Goal: Transaction & Acquisition: Book appointment/travel/reservation

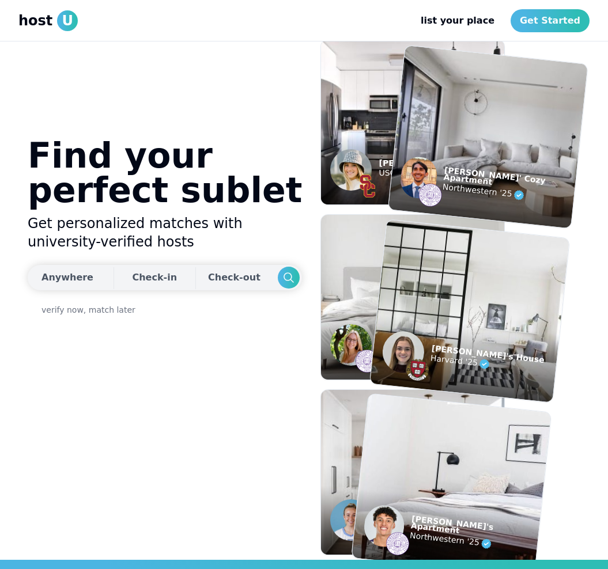
click at [84, 271] on div "Anywhere" at bounding box center [67, 278] width 52 height 14
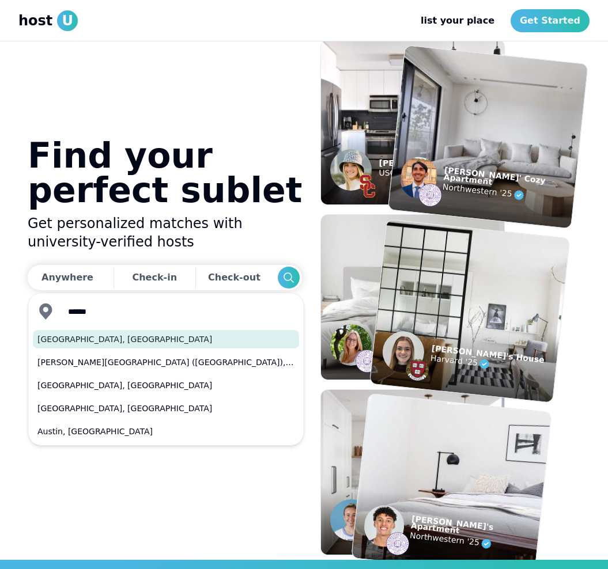
drag, startPoint x: 74, startPoint y: 345, endPoint x: 50, endPoint y: 339, distance: 24.9
click at [50, 339] on button "Austin, TX" at bounding box center [166, 339] width 266 height 18
type input "**********"
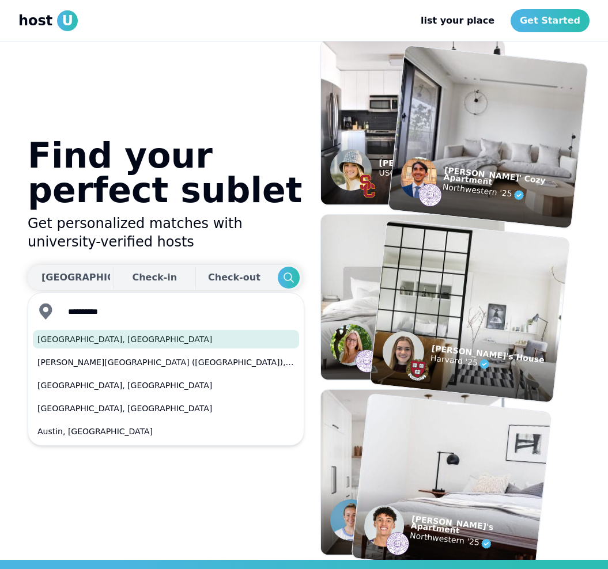
click at [132, 274] on div "Check-in" at bounding box center [154, 277] width 45 height 23
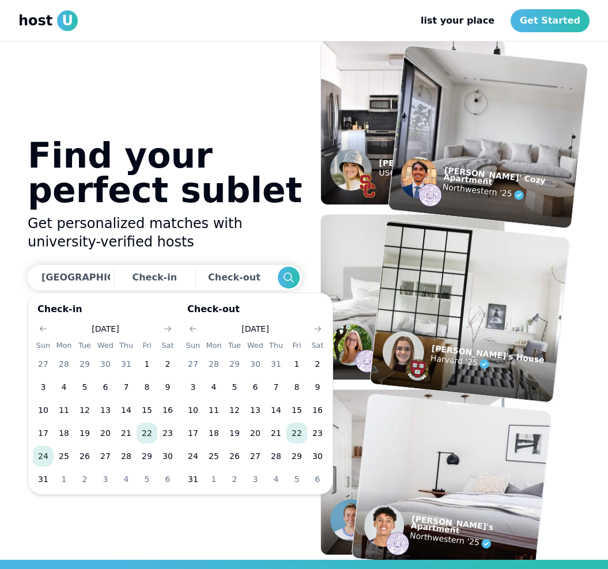
click at [41, 455] on button "24" at bounding box center [43, 456] width 21 height 21
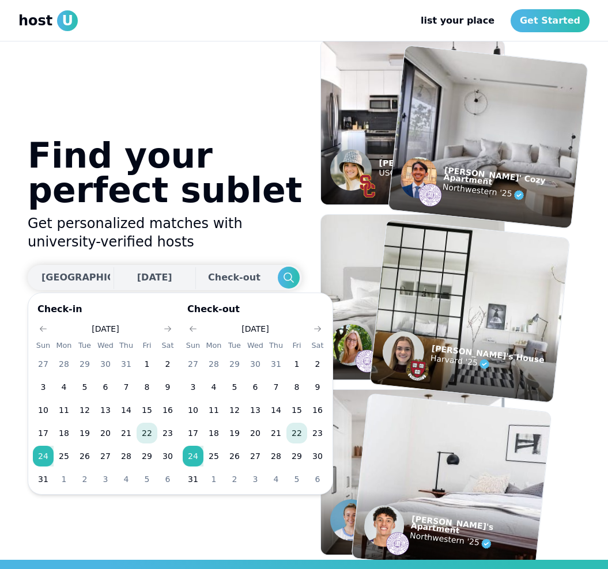
click at [208, 280] on div "Check-out" at bounding box center [236, 277] width 57 height 23
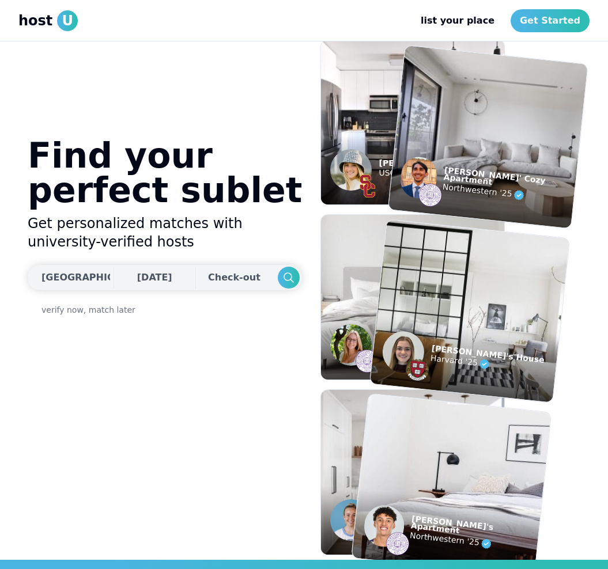
click at [208, 280] on div "Check-out" at bounding box center [236, 277] width 57 height 23
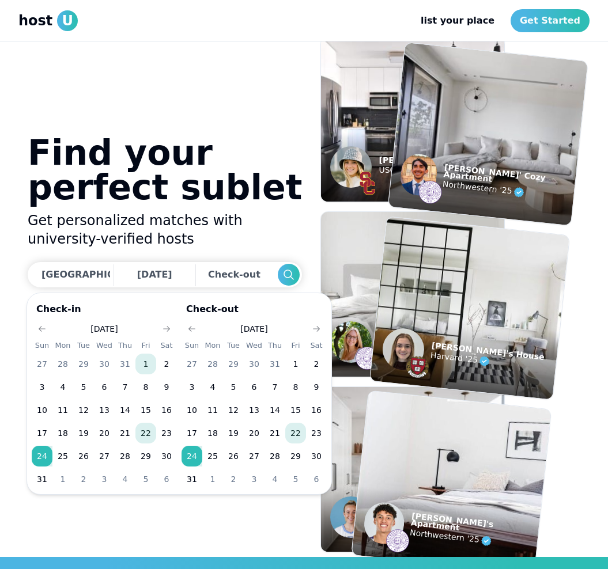
scroll to position [7, 0]
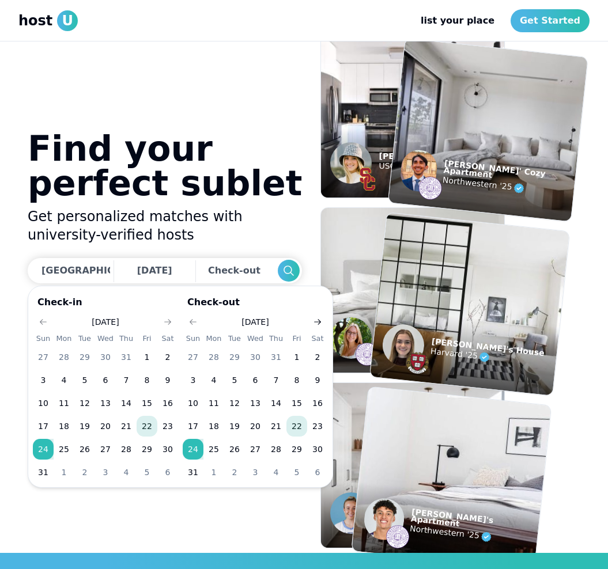
click at [312, 322] on button "Go to next month" at bounding box center [318, 322] width 16 height 16
click at [255, 382] on button "10" at bounding box center [255, 380] width 21 height 21
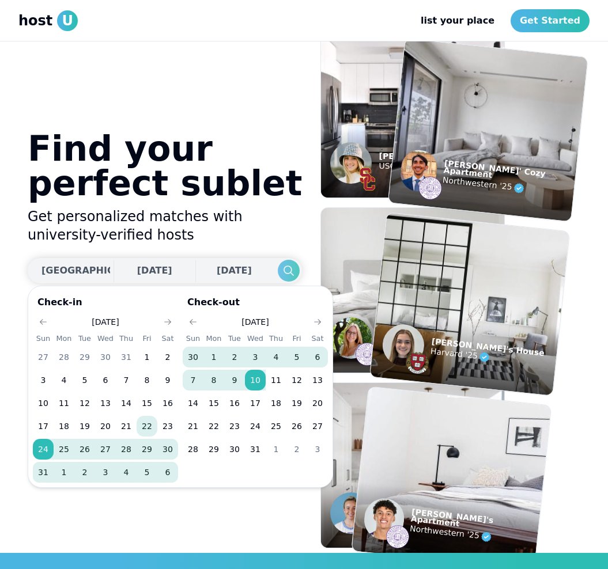
click at [284, 269] on use "Search" at bounding box center [289, 271] width 10 height 10
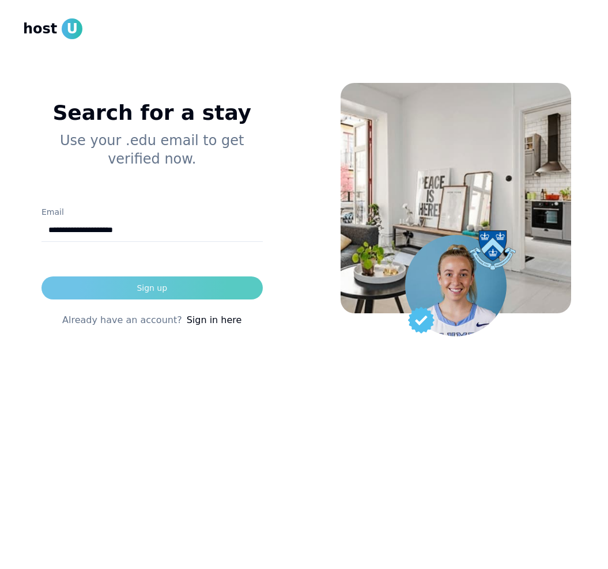
type input "**********"
click at [193, 280] on button "Sign up" at bounding box center [151, 288] width 221 height 23
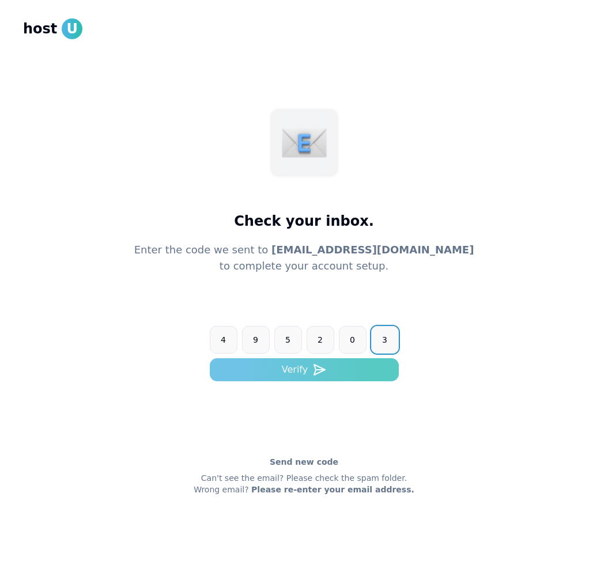
type input "******"
click at [232, 377] on button "Verify" at bounding box center [304, 370] width 189 height 23
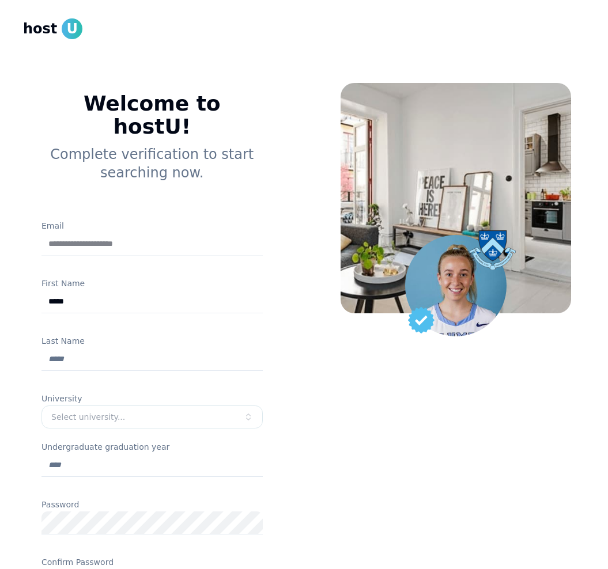
type input "*****"
click at [199, 348] on input "Last Name" at bounding box center [151, 359] width 221 height 23
type input "******"
click at [267, 367] on div "**********" at bounding box center [152, 401] width 258 height 710
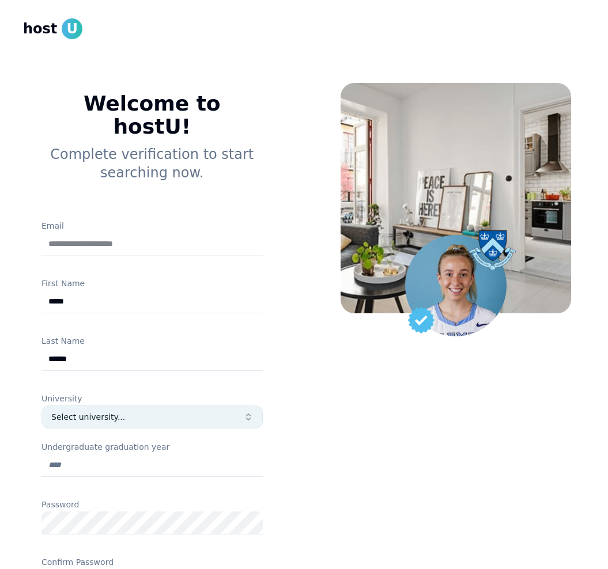
click at [206, 412] on div "Select university..." at bounding box center [147, 418] width 193 height 12
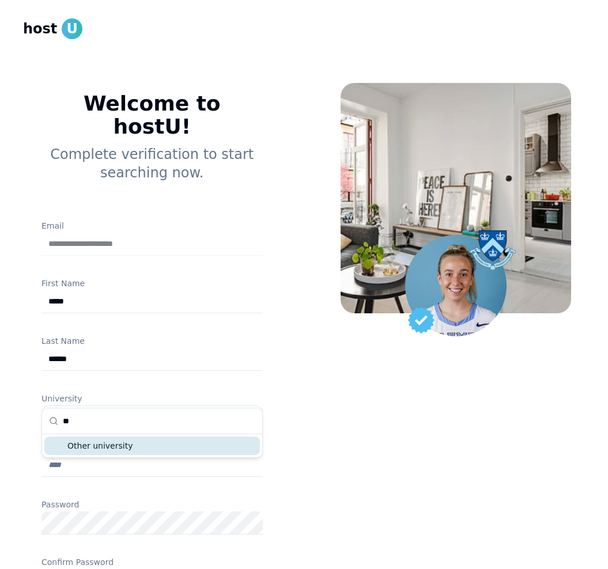
type input "*"
type input "**********"
click at [169, 450] on div "Other university" at bounding box center [152, 446] width 216 height 18
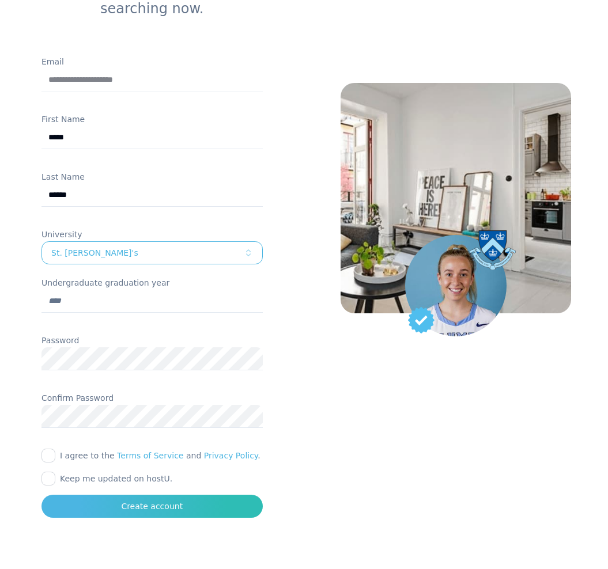
scroll to position [164, 0]
click at [85, 337] on form "**********" at bounding box center [151, 286] width 221 height 463
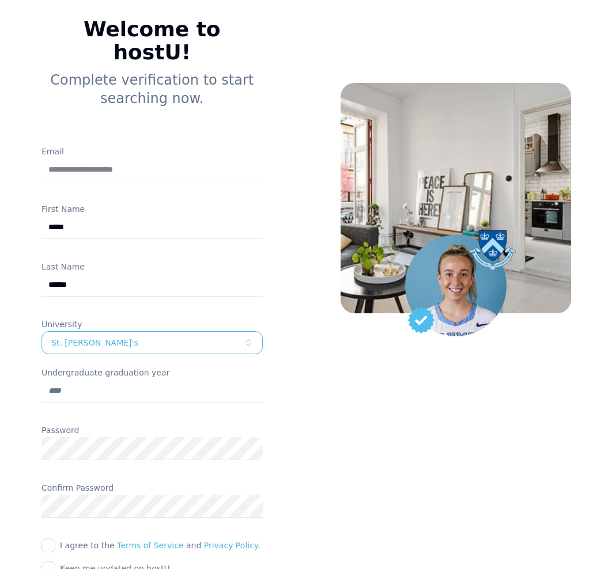
scroll to position [155, 0]
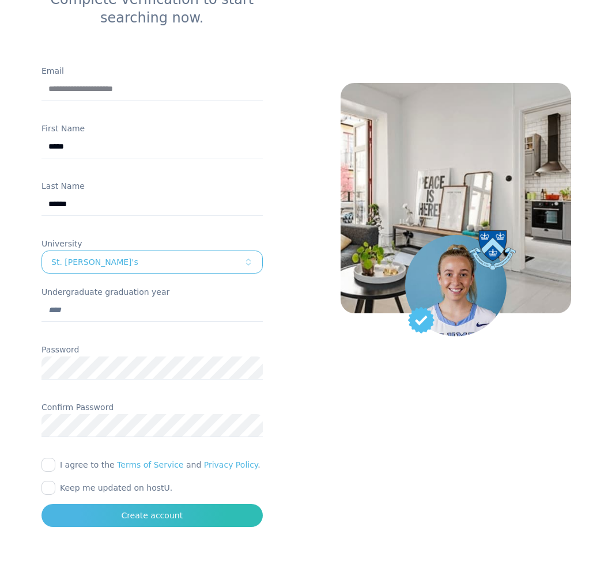
click at [87, 299] on input "Undergraduate graduation year" at bounding box center [151, 310] width 221 height 23
type input "****"
click at [47, 458] on button "I agree to the Terms of Service and Privacy Policy ." at bounding box center [48, 465] width 14 height 14
click at [52, 481] on button "Keep me updated on hostU." at bounding box center [48, 488] width 14 height 14
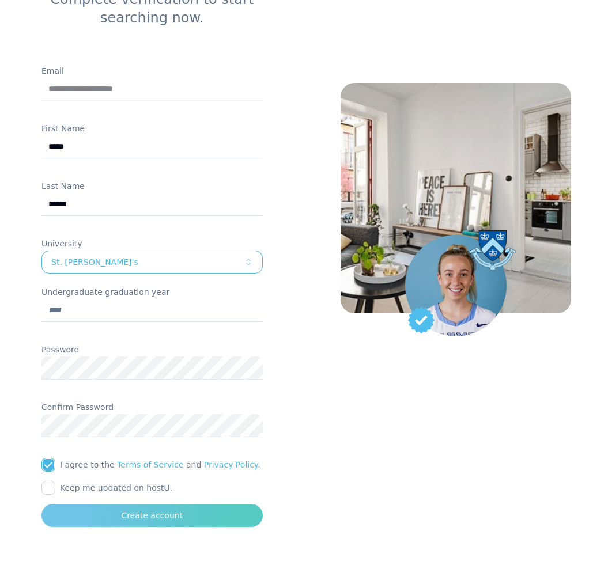
click at [91, 504] on button "Create account" at bounding box center [151, 515] width 221 height 23
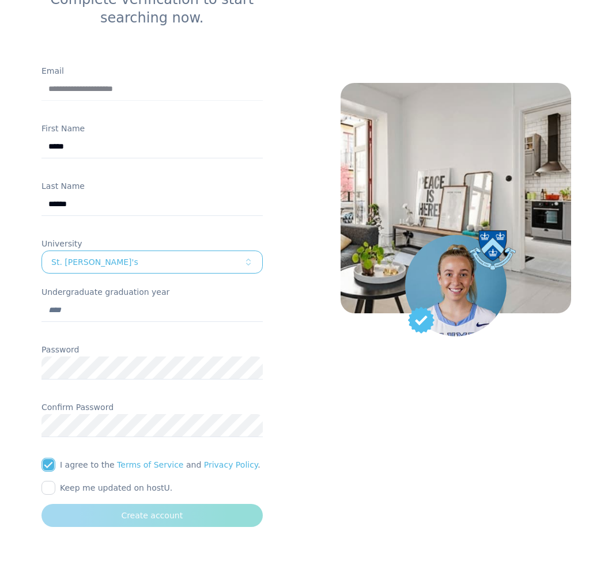
scroll to position [0, 0]
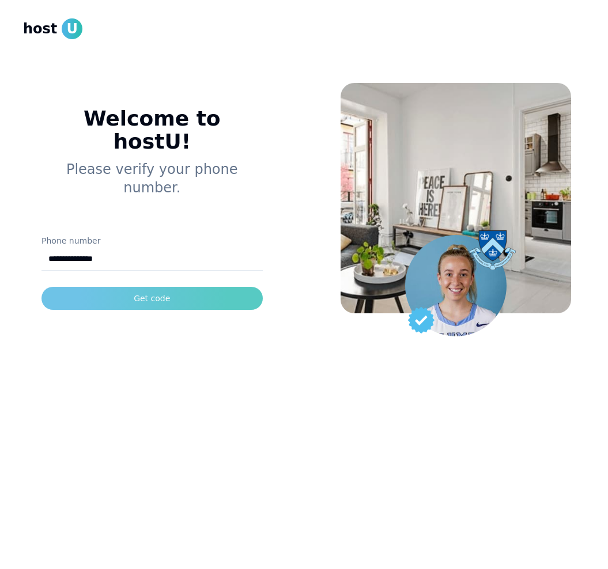
type input "**********"
click at [139, 293] on div "Get code" at bounding box center [152, 299] width 36 height 12
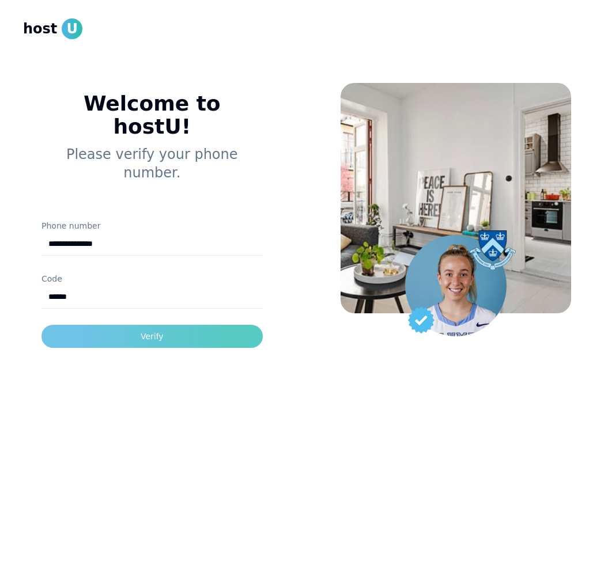
type input "******"
click at [124, 325] on button "Verify" at bounding box center [151, 336] width 221 height 23
click at [150, 331] on div "Verify" at bounding box center [152, 337] width 23 height 12
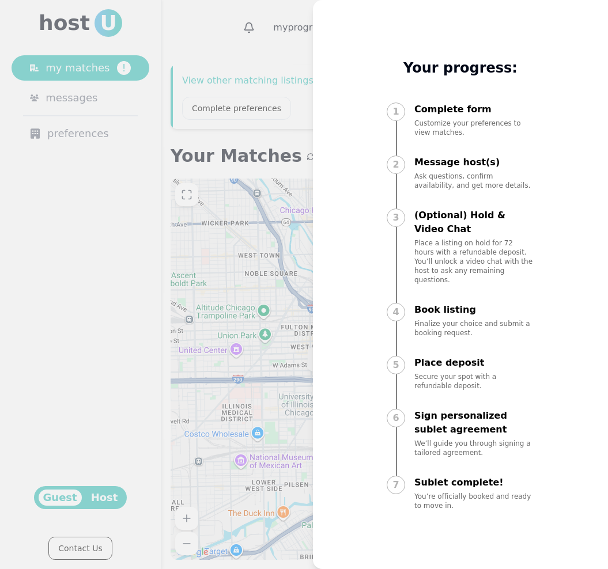
click at [295, 33] on div at bounding box center [304, 284] width 608 height 569
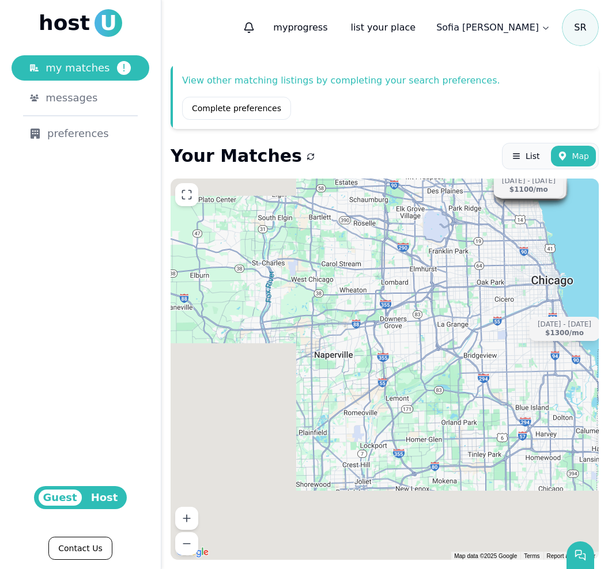
drag, startPoint x: 332, startPoint y: 446, endPoint x: 505, endPoint y: 304, distance: 223.2
click at [505, 304] on div "Jul 25 - Sep 30 $680 /mo Jun 12 - Aug 31 $1200 /mo Jun 18 - Aug 31 $757 /mo Aug…" at bounding box center [385, 370] width 428 height 382
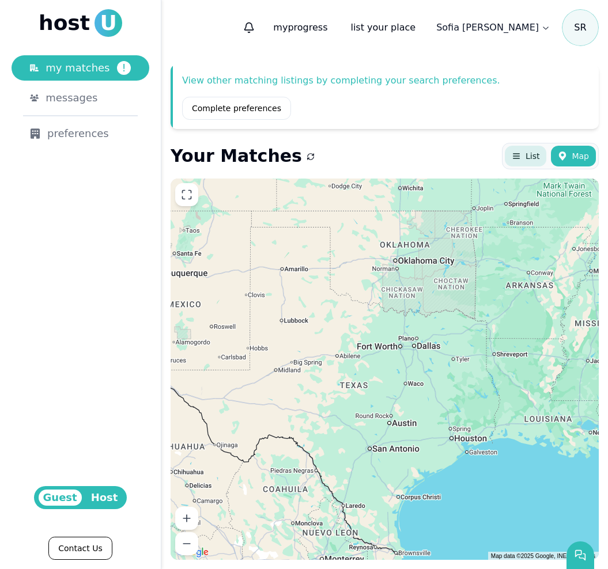
drag, startPoint x: 364, startPoint y: 421, endPoint x: 510, endPoint y: 159, distance: 299.6
click at [510, 159] on div "View other matching listings by completing your search preferences. Complete pr…" at bounding box center [384, 312] width 447 height 514
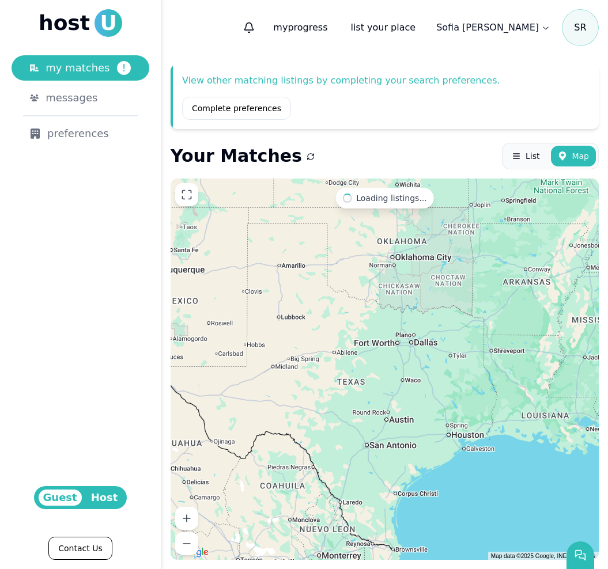
click at [388, 424] on div "Jul 25 - Sep 30 $680 /mo Aug 18 - Jul 31 $1350 /mo Jun 12 - Aug 31 $1200 /mo Ju…" at bounding box center [385, 370] width 428 height 382
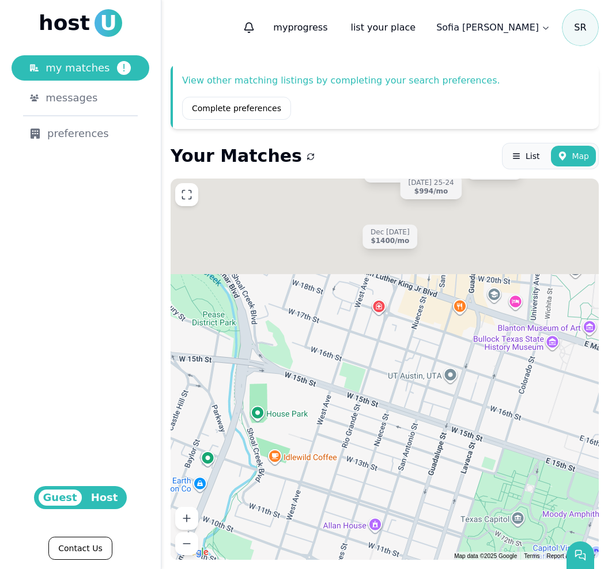
drag, startPoint x: 397, startPoint y: 285, endPoint x: 331, endPoint y: 433, distance: 161.8
click at [334, 430] on div "Aug 1 - Jul 31 $1145 /mo Jan 5 - May 15 $1250 /mo Aug 20 - Jul 31 $1225 /mo Dec…" at bounding box center [385, 370] width 428 height 382
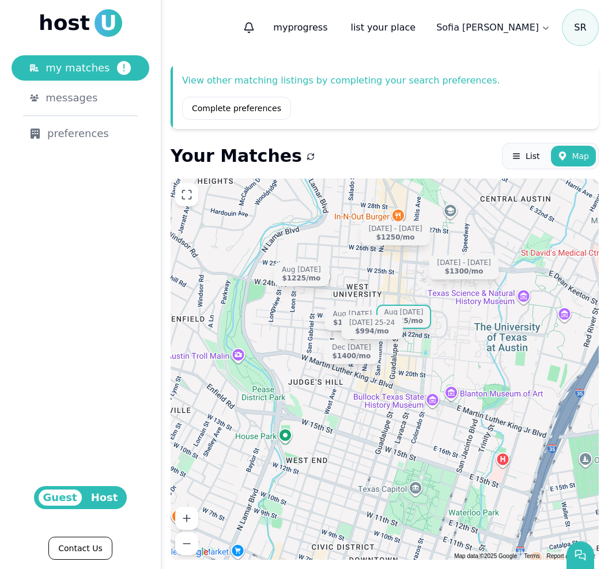
click at [420, 319] on div "$1325 /mo" at bounding box center [403, 321] width 39 height 9
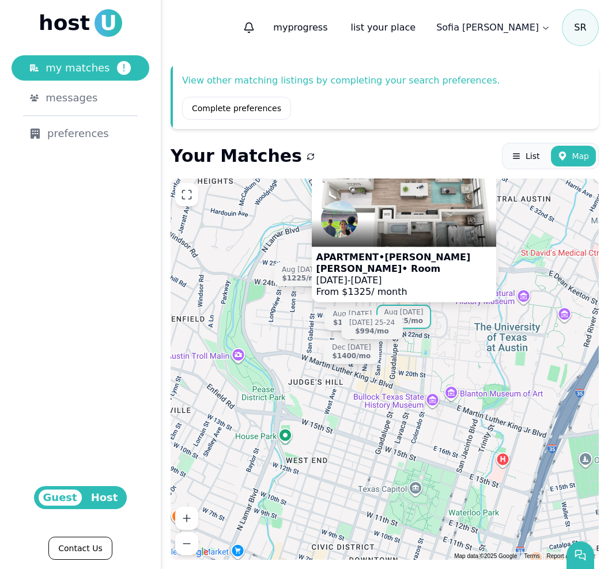
click at [382, 277] on span "[DATE]" at bounding box center [365, 279] width 31 height 11
click at [382, 329] on div "$994 /mo" at bounding box center [372, 331] width 34 height 9
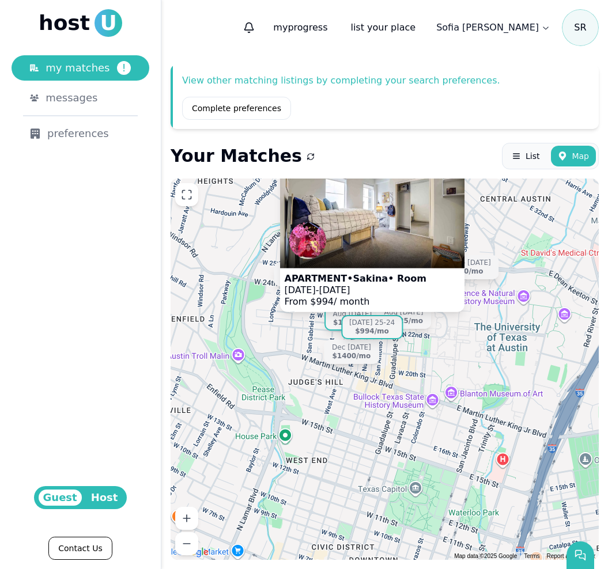
click at [333, 320] on div "Aug 1 - Jul 31 $1145 /mo" at bounding box center [352, 319] width 55 height 24
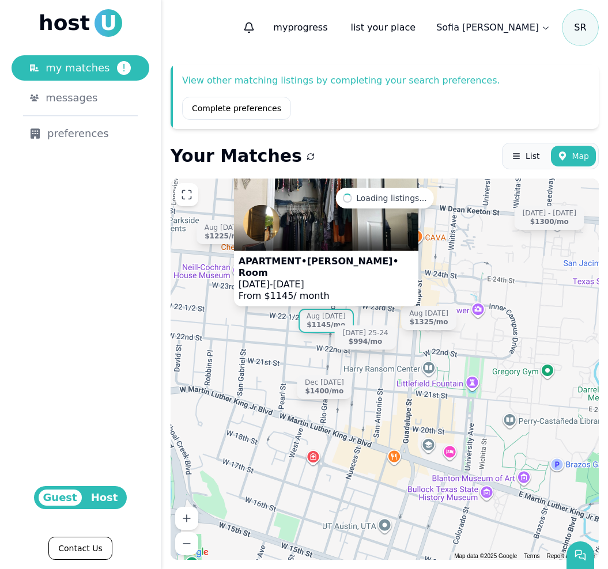
drag, startPoint x: 418, startPoint y: 317, endPoint x: 405, endPoint y: 372, distance: 56.3
click at [405, 372] on div "APARTMENT • Angelynn • Room Aug 1 - Jul 31, 2026 From $ 1145 / month Aug 1 - Ju…" at bounding box center [385, 370] width 428 height 382
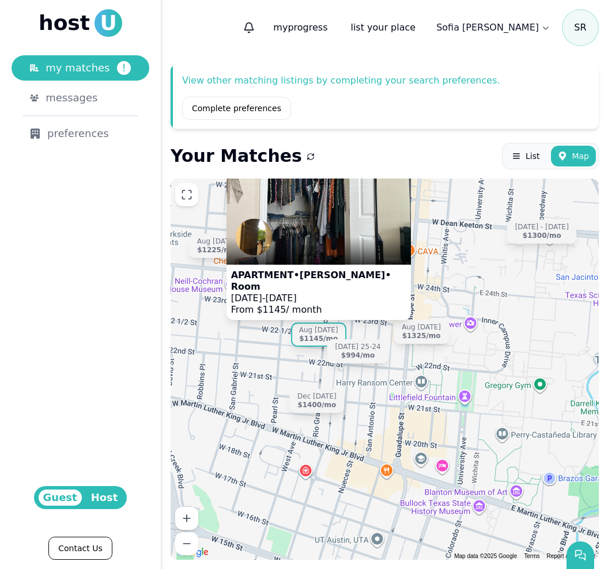
click at [477, 281] on div "APARTMENT • Angelynn • Room Aug 1 - Jul 31, 2026 From $ 1145 / month Aug 1 - Ju…" at bounding box center [385, 370] width 428 height 382
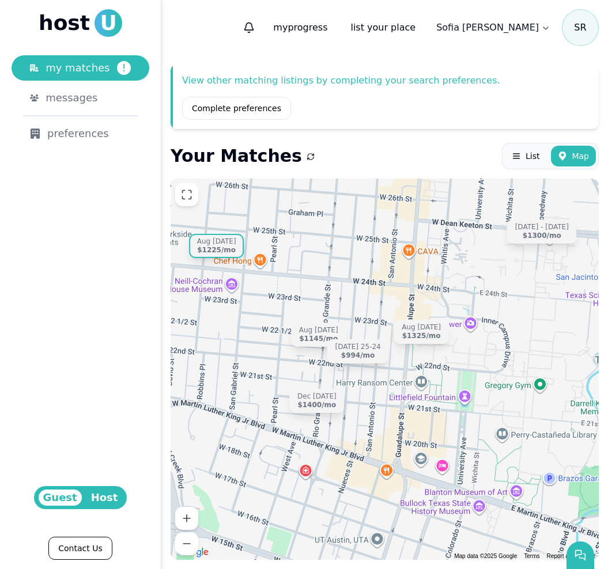
click at [208, 244] on div "Aug [DATE]" at bounding box center [216, 241] width 39 height 9
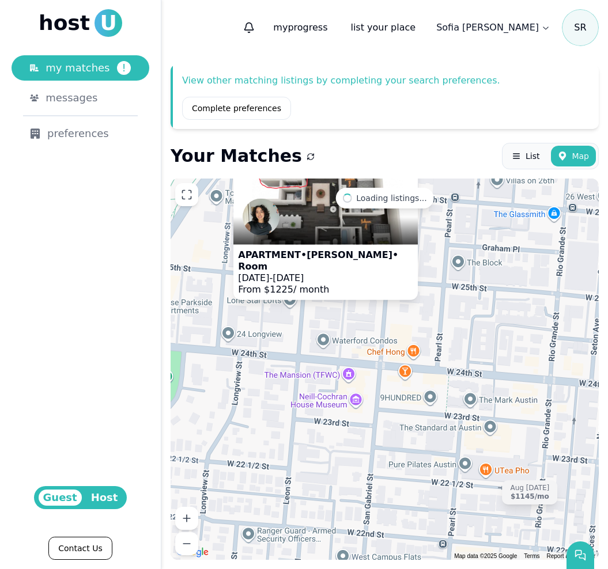
drag, startPoint x: 226, startPoint y: 272, endPoint x: 363, endPoint y: 375, distance: 171.6
click at [363, 375] on div "APARTMENT • Vanessa • Room Aug 20 - Jul 31, 2026 From $ 1225 / month Aug 1 - Ju…" at bounding box center [385, 370] width 428 height 382
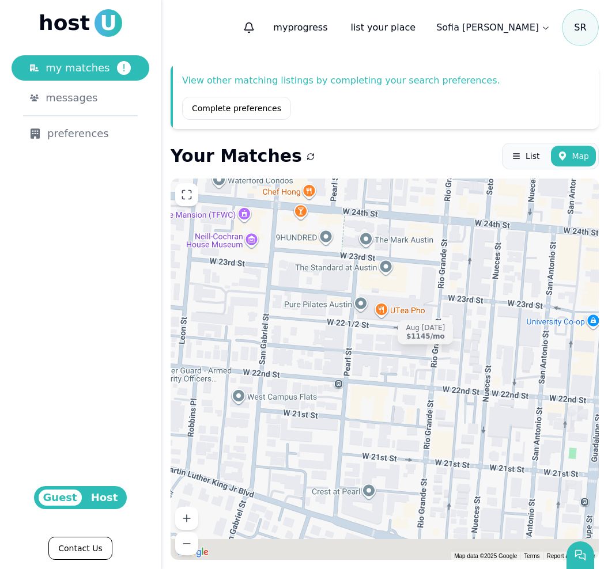
drag, startPoint x: 360, startPoint y: 365, endPoint x: 249, endPoint y: 201, distance: 198.9
click at [250, 201] on div "APARTMENT • Vanessa • Room Aug 20 - Jul 31, 2026 From $ 1225 / month Aug 1 - Ju…" at bounding box center [385, 370] width 428 height 382
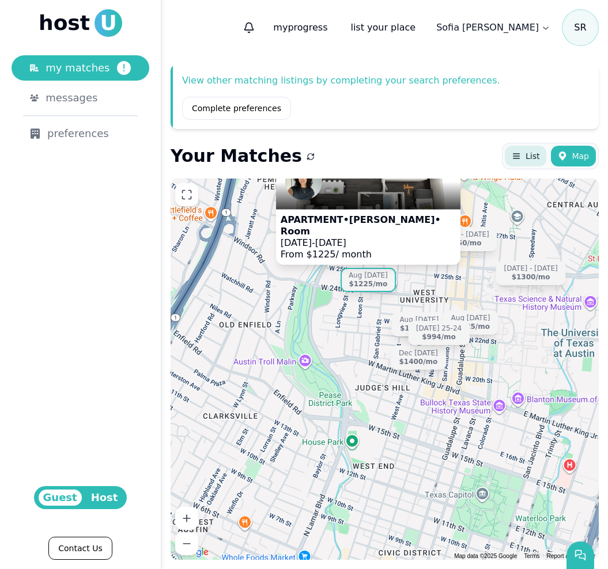
click at [533, 160] on span "List" at bounding box center [533, 156] width 14 height 12
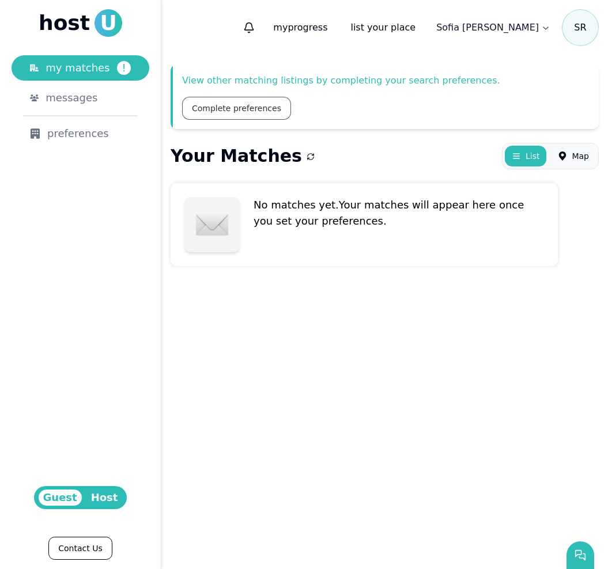
click at [263, 104] on link "Complete preferences" at bounding box center [236, 108] width 109 height 23
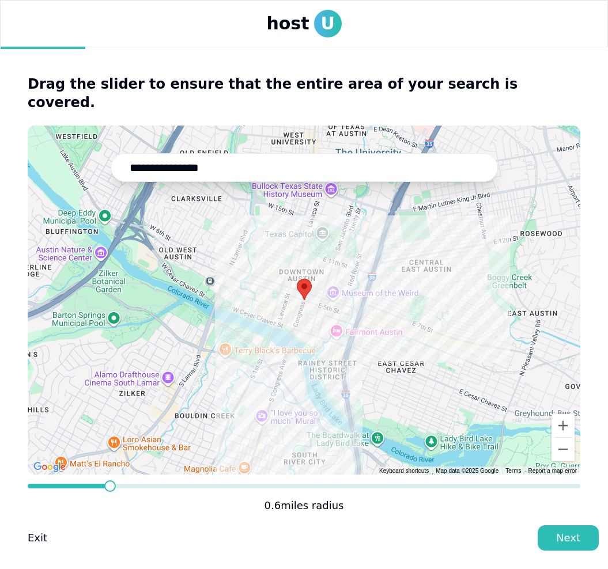
click at [107, 488] on span at bounding box center [110, 487] width 12 height 12
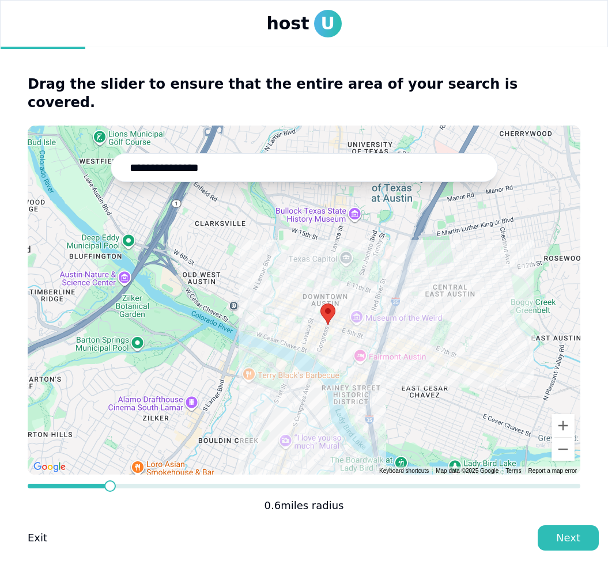
drag, startPoint x: 148, startPoint y: 433, endPoint x: 172, endPoint y: 459, distance: 35.1
click at [172, 459] on div at bounding box center [304, 300] width 553 height 349
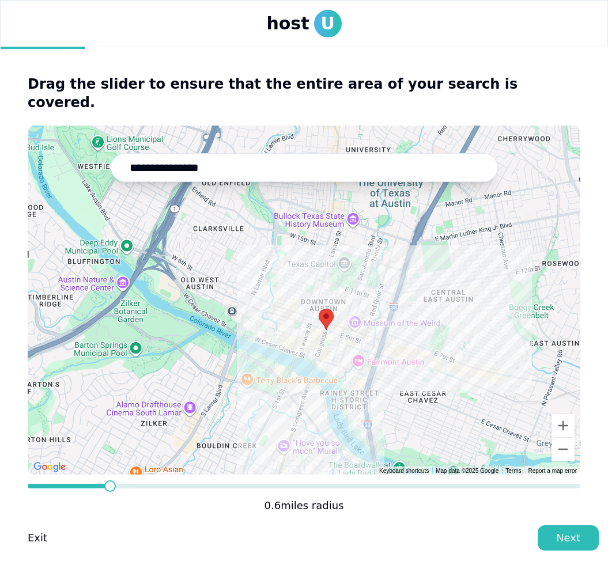
drag, startPoint x: 320, startPoint y: 345, endPoint x: 321, endPoint y: 362, distance: 16.8
click at [321, 362] on div at bounding box center [304, 300] width 553 height 349
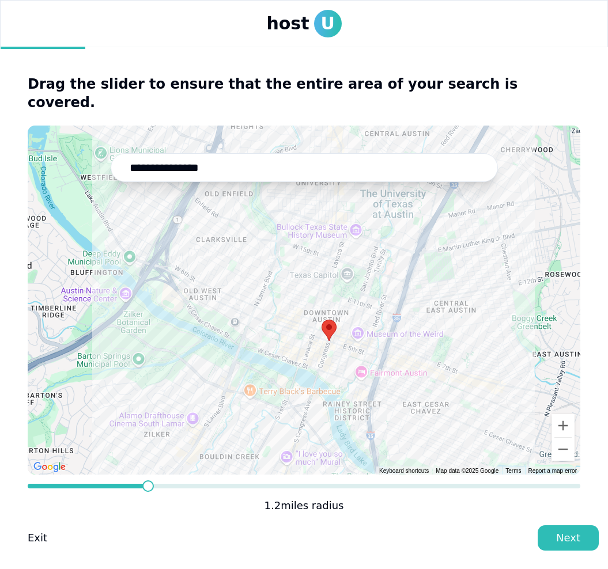
click at [143, 487] on span at bounding box center [148, 487] width 12 height 12
drag, startPoint x: 327, startPoint y: 327, endPoint x: 274, endPoint y: 280, distance: 71.1
click at [269, 273] on area at bounding box center [269, 273] width 0 height 0
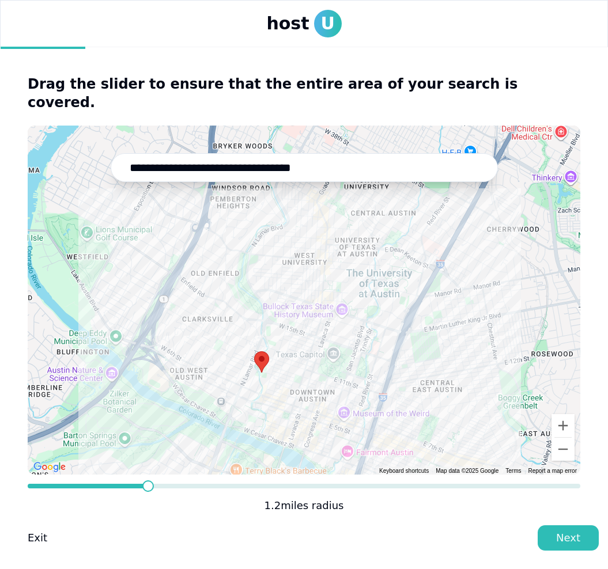
drag, startPoint x: 465, startPoint y: 246, endPoint x: 449, endPoint y: 323, distance: 79.4
click at [449, 323] on div at bounding box center [304, 300] width 553 height 349
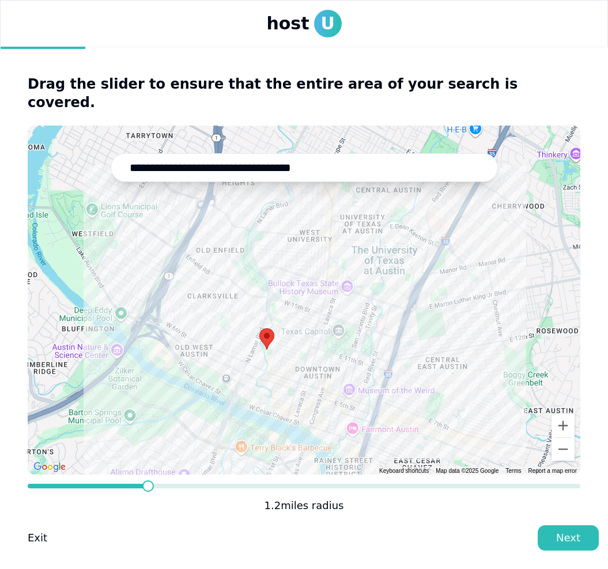
drag, startPoint x: 331, startPoint y: 365, endPoint x: 337, endPoint y: 342, distance: 23.6
click at [338, 341] on div at bounding box center [304, 300] width 553 height 349
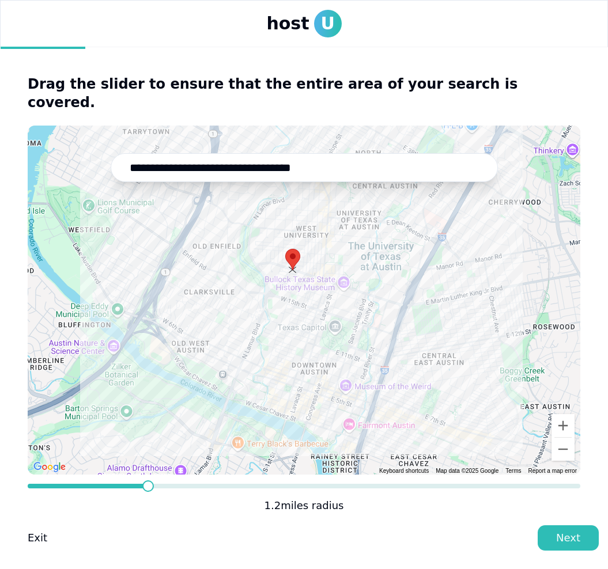
drag, startPoint x: 263, startPoint y: 331, endPoint x: 293, endPoint y: 254, distance: 82.1
click at [285, 249] on area at bounding box center [285, 249] width 0 height 0
drag, startPoint x: 155, startPoint y: 481, endPoint x: 184, endPoint y: 481, distance: 28.8
click at [184, 481] on form "**********" at bounding box center [304, 320] width 553 height 388
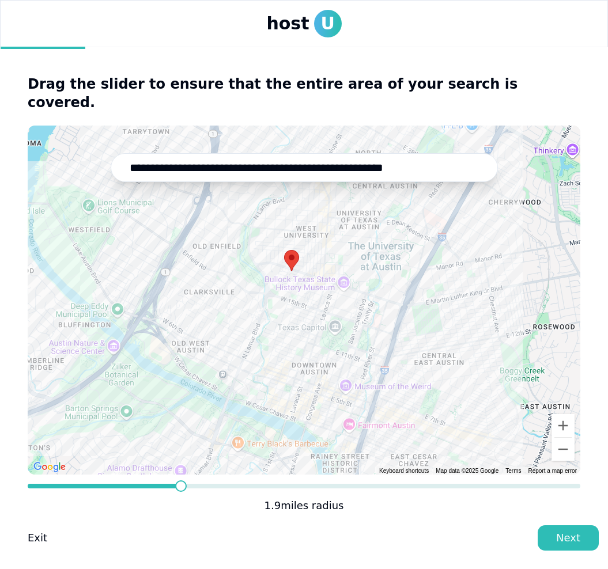
click at [179, 491] on span at bounding box center [181, 487] width 12 height 12
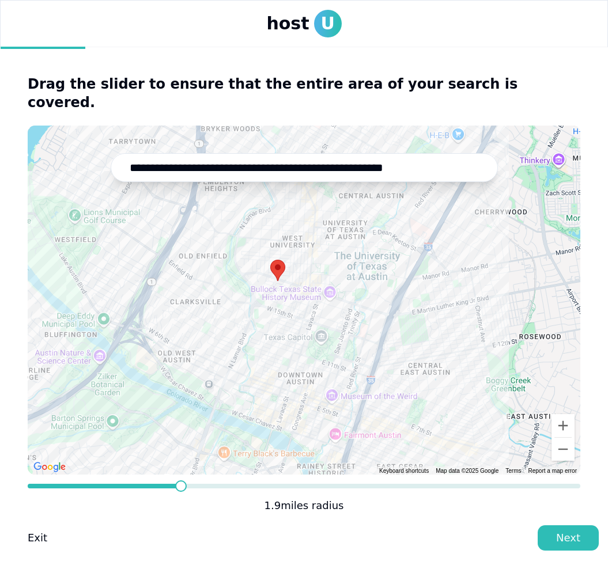
drag, startPoint x: 256, startPoint y: 420, endPoint x: 243, endPoint y: 429, distance: 16.6
click at [243, 430] on div at bounding box center [304, 300] width 553 height 349
drag, startPoint x: 280, startPoint y: 261, endPoint x: 254, endPoint y: 367, distance: 108.5
click at [246, 363] on area at bounding box center [246, 363] width 0 height 0
type input "**********"
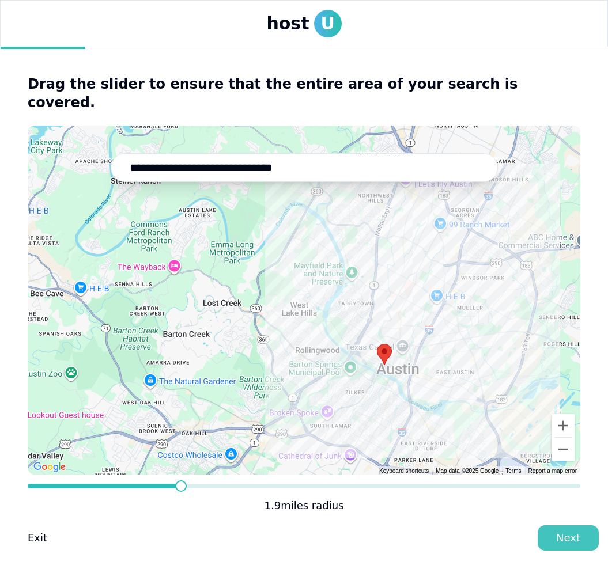
click at [554, 544] on button "Next" at bounding box center [568, 538] width 61 height 25
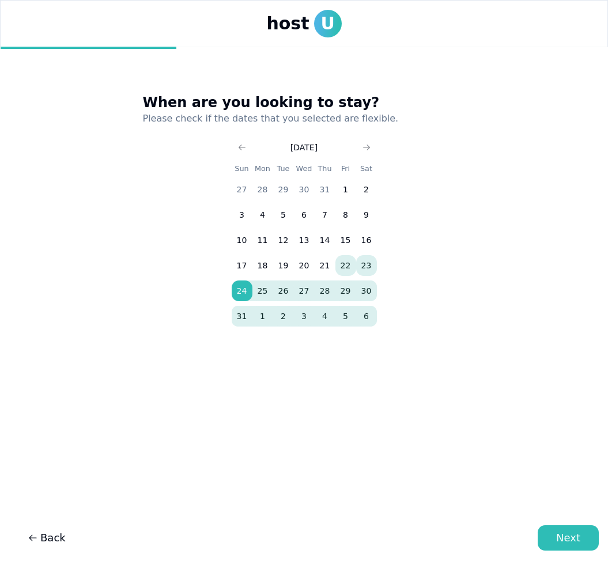
click at [368, 266] on button "23" at bounding box center [366, 265] width 21 height 21
click at [246, 289] on button "24" at bounding box center [242, 291] width 21 height 21
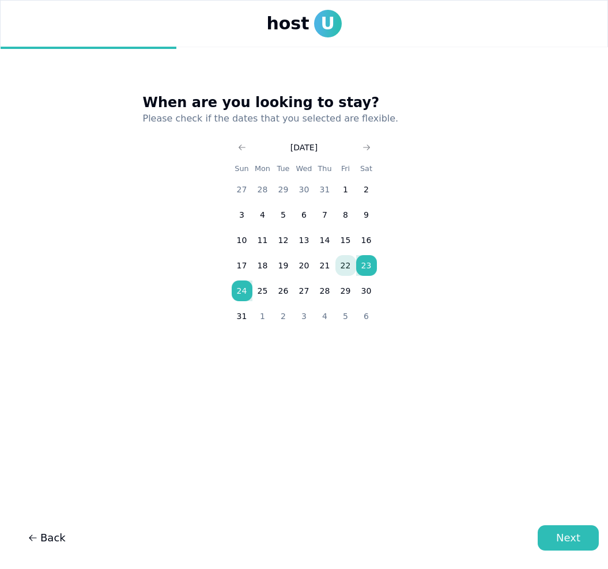
click at [243, 287] on button "24" at bounding box center [242, 291] width 21 height 21
click at [371, 266] on button "23" at bounding box center [366, 265] width 21 height 21
click at [546, 530] on button "Next" at bounding box center [568, 538] width 61 height 25
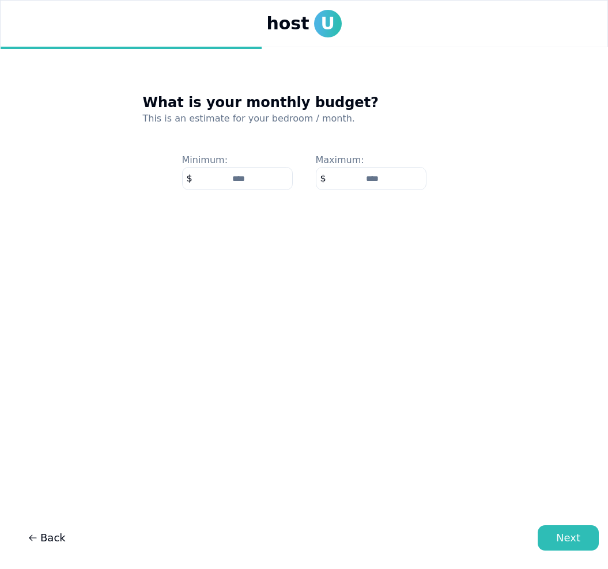
type input "****"
click at [399, 176] on input "number" at bounding box center [371, 178] width 111 height 23
type input "****"
click at [559, 535] on div "Next" at bounding box center [568, 538] width 24 height 16
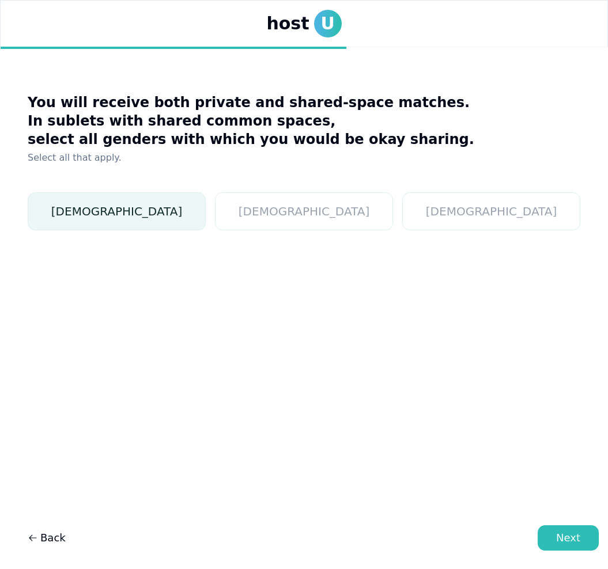
click at [206, 203] on button "Female" at bounding box center [117, 212] width 178 height 38
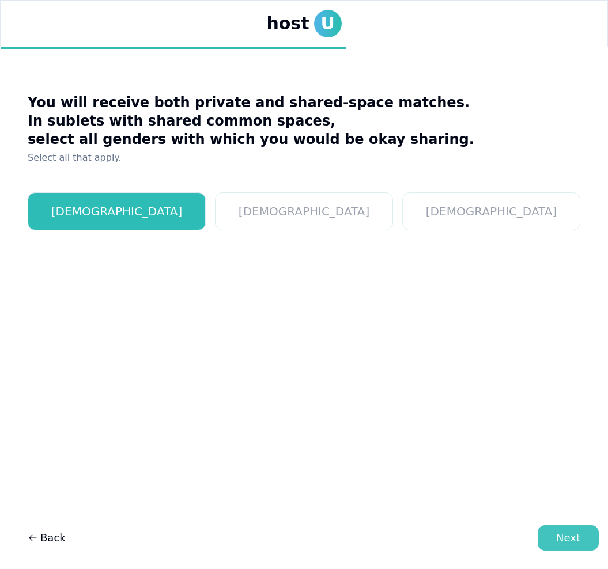
click at [561, 540] on div "Next" at bounding box center [568, 538] width 24 height 16
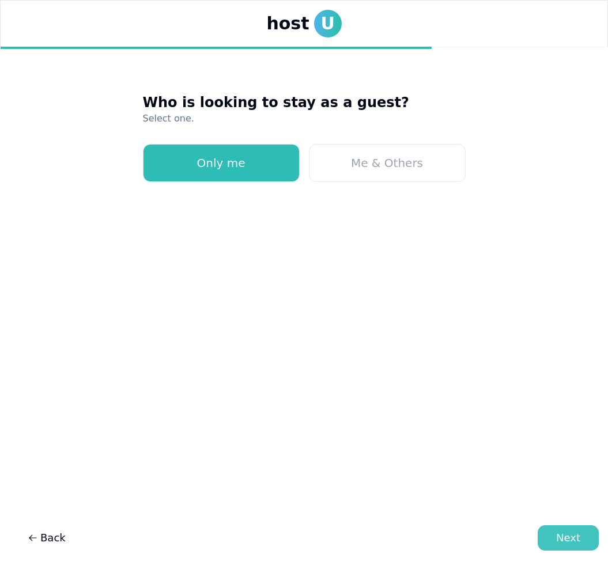
click at [559, 533] on div "Next" at bounding box center [568, 538] width 24 height 16
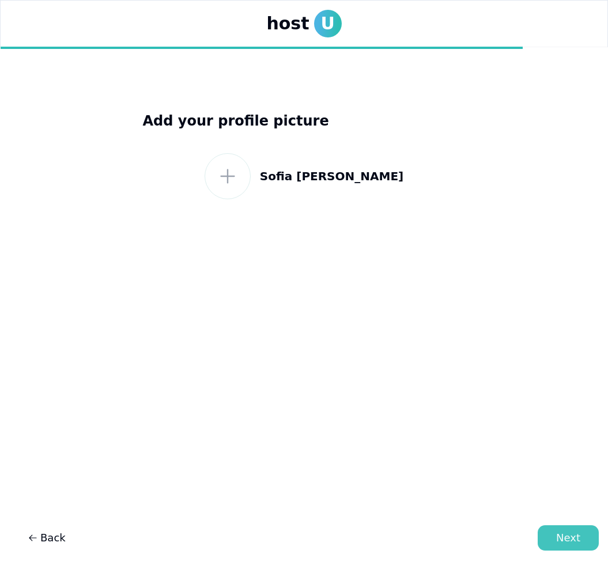
click at [552, 534] on button "Next" at bounding box center [568, 538] width 61 height 25
click at [238, 171] on icon at bounding box center [227, 176] width 21 height 21
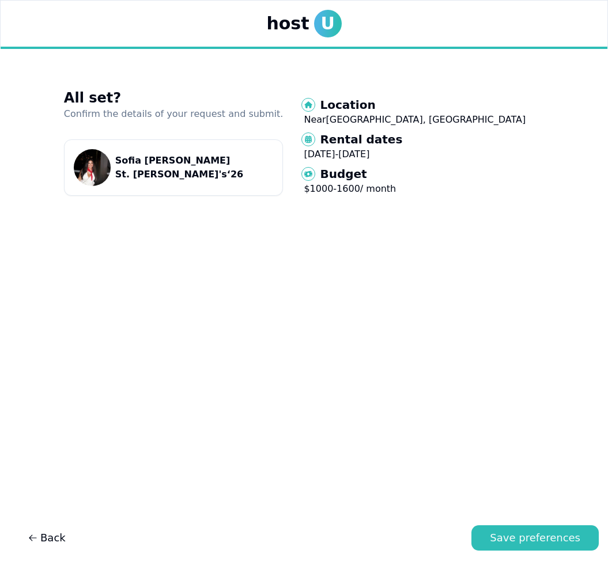
click at [315, 139] on icon at bounding box center [308, 140] width 14 height 14
click at [51, 535] on span "Back" at bounding box center [47, 538] width 38 height 16
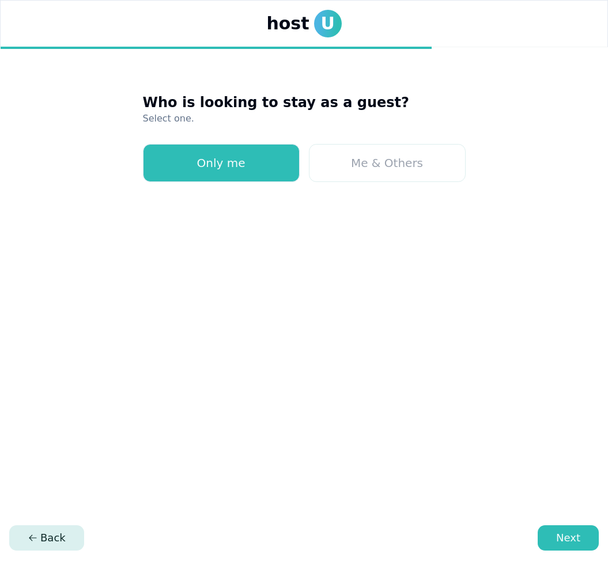
click at [51, 536] on span "Back" at bounding box center [47, 538] width 38 height 16
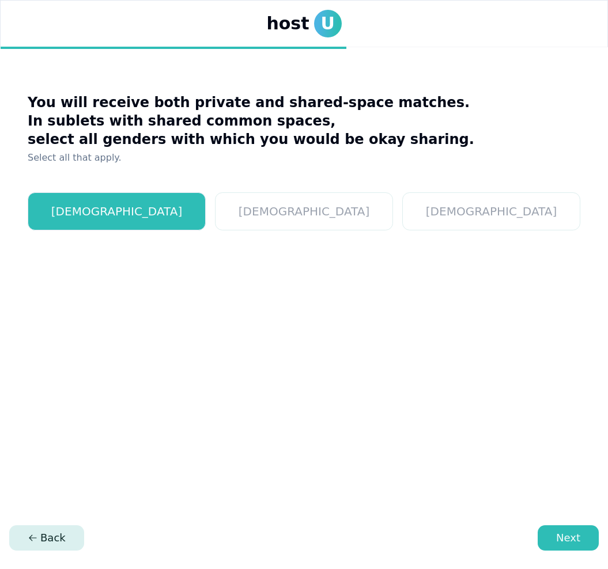
click at [51, 537] on span "Back" at bounding box center [47, 538] width 38 height 16
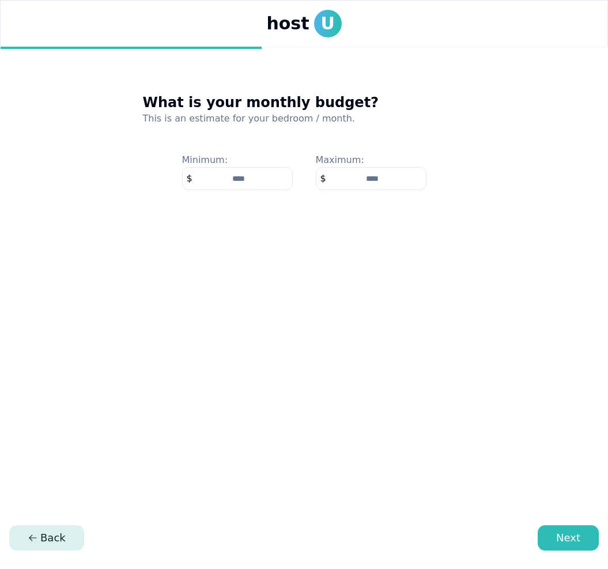
click at [51, 537] on span "Back" at bounding box center [47, 538] width 38 height 16
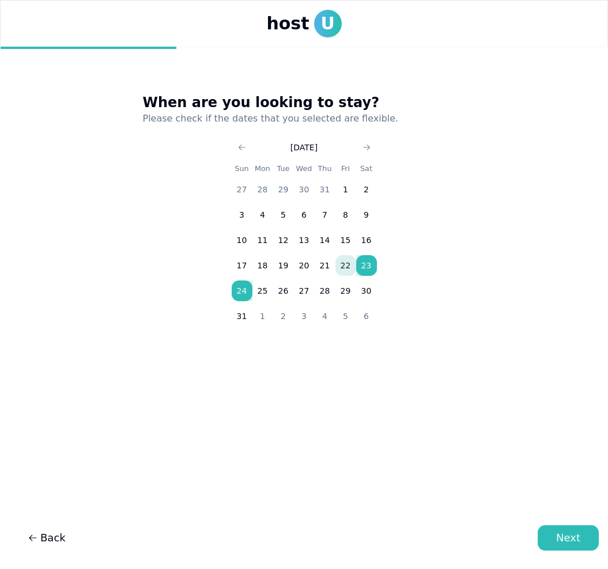
click at [366, 269] on button "23" at bounding box center [366, 265] width 21 height 21
click at [366, 267] on button "23" at bounding box center [366, 265] width 21 height 21
click at [364, 148] on use "Go to next month" at bounding box center [366, 148] width 7 height 6
click at [364, 148] on icon "Go to next month" at bounding box center [366, 147] width 9 height 9
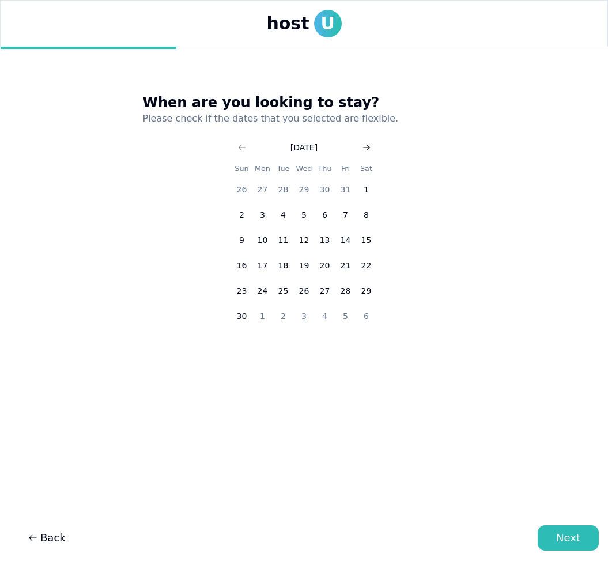
click at [364, 148] on icon "Go to next month" at bounding box center [366, 147] width 9 height 9
click at [364, 149] on icon "Go to next month" at bounding box center [366, 147] width 9 height 9
click at [244, 142] on button "Go to previous month" at bounding box center [242, 147] width 16 height 16
click at [308, 220] on button "10" at bounding box center [304, 215] width 21 height 21
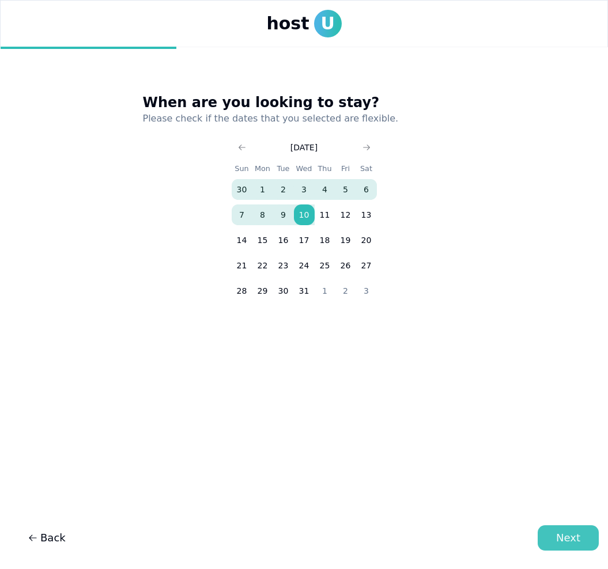
click at [557, 544] on button "Next" at bounding box center [568, 538] width 61 height 25
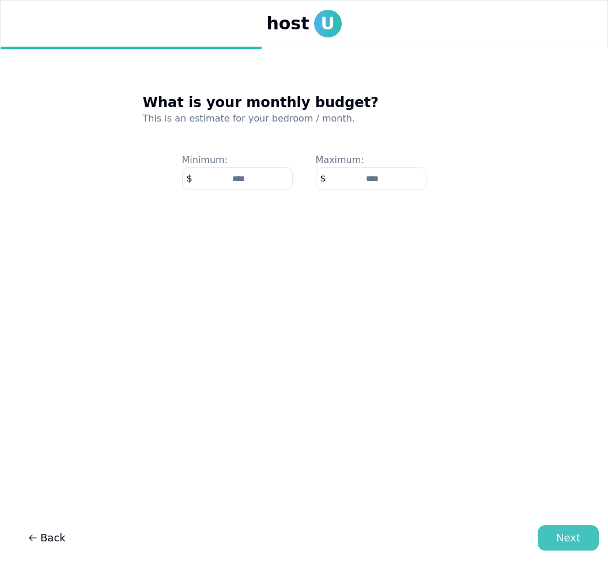
click at [564, 542] on div "Next" at bounding box center [568, 538] width 24 height 16
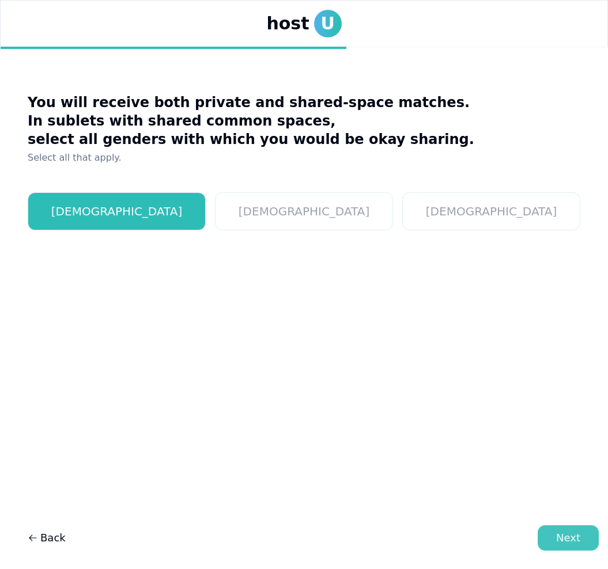
click at [565, 542] on div "Next" at bounding box center [568, 538] width 24 height 16
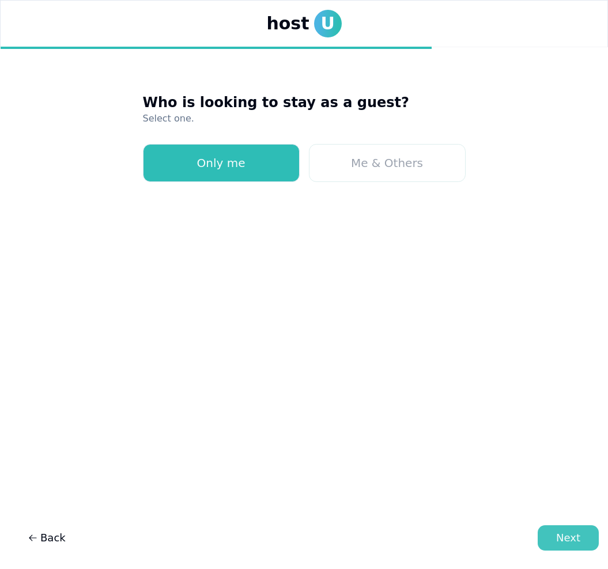
click at [564, 545] on div "Next" at bounding box center [568, 538] width 24 height 16
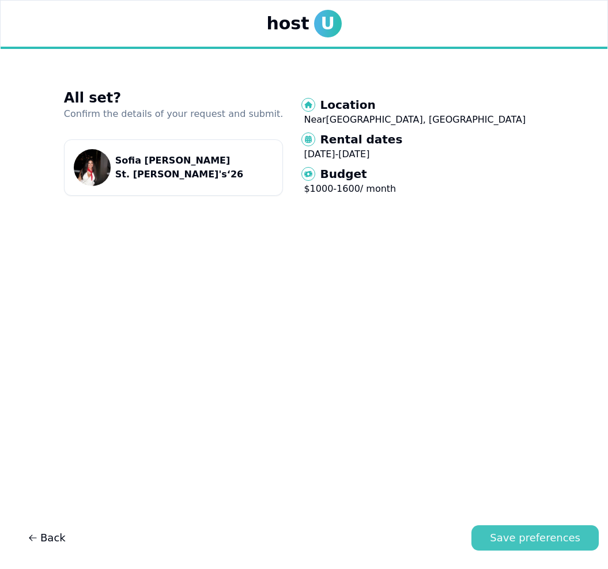
click at [560, 544] on div "Save preferences" at bounding box center [535, 538] width 90 height 16
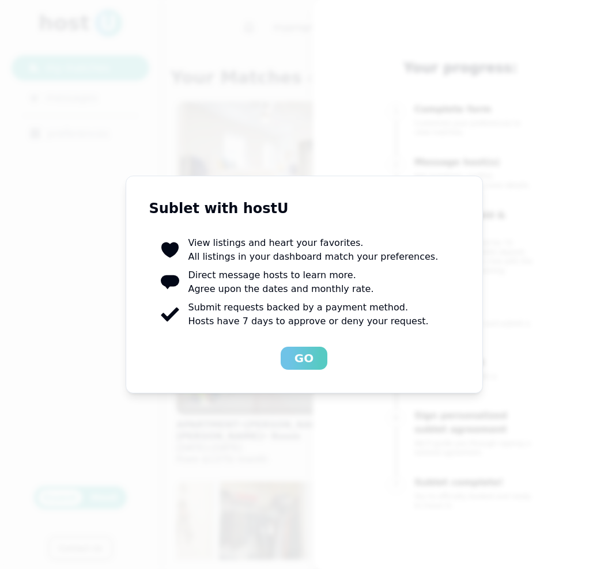
click at [311, 359] on div "Go" at bounding box center [304, 358] width 19 height 16
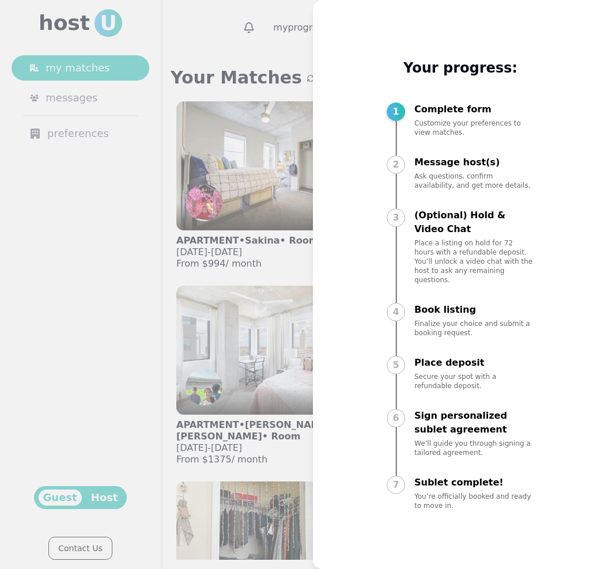
click at [436, 169] on p "Message host(s)" at bounding box center [474, 163] width 120 height 14
click at [244, 139] on div at bounding box center [304, 284] width 608 height 569
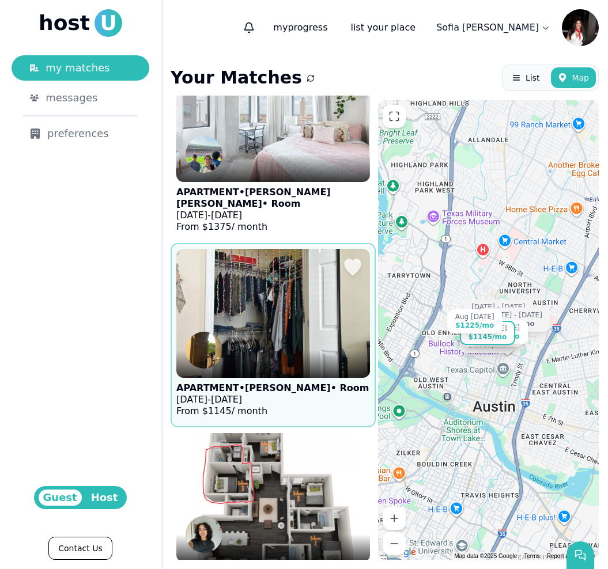
scroll to position [219, 0]
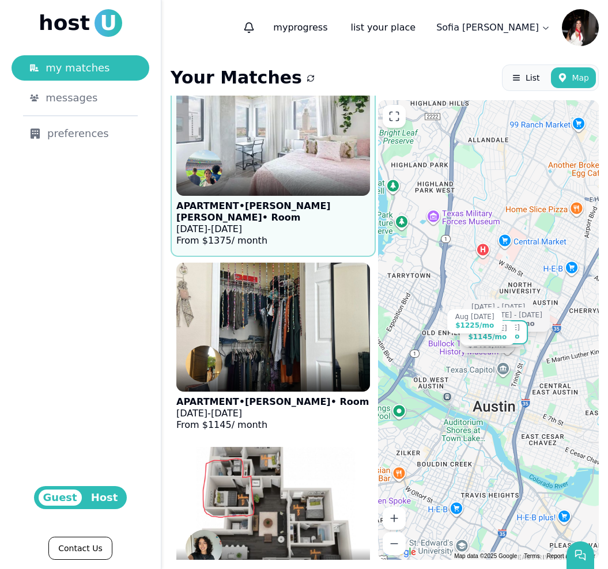
click at [345, 210] on figure "APARTMENT • Ana Marcela • Room Aug 17 - Jul 31, 2026 From $ 1375 / month" at bounding box center [273, 159] width 194 height 184
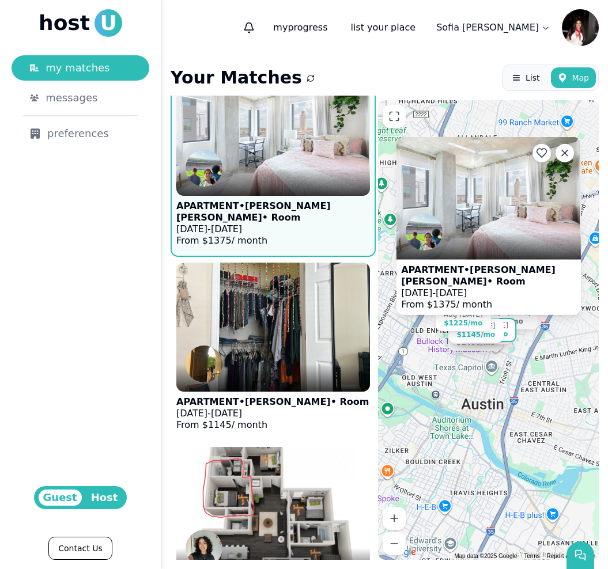
click at [454, 285] on p "APARTMENT • Ana Marcela • Room" at bounding box center [488, 276] width 175 height 23
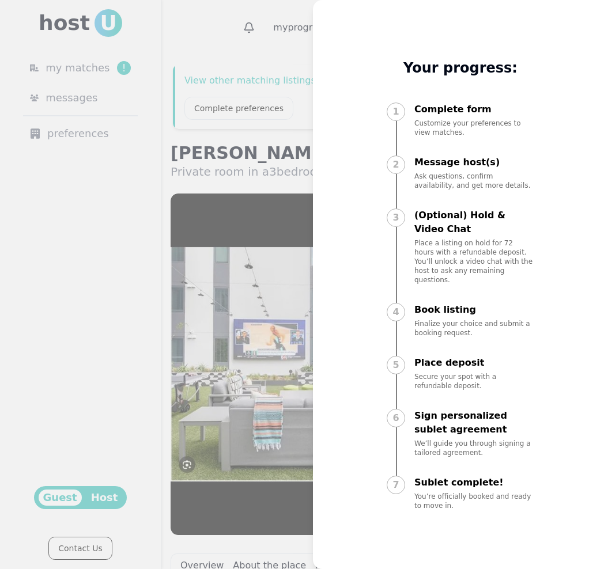
click at [212, 201] on div at bounding box center [304, 284] width 608 height 569
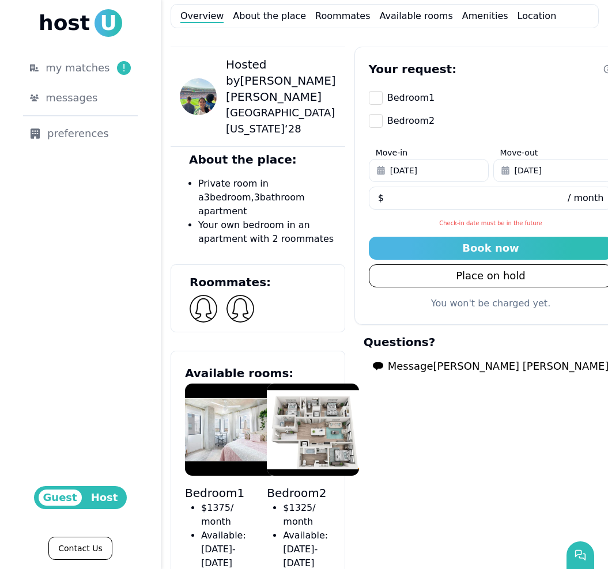
scroll to position [560, 0]
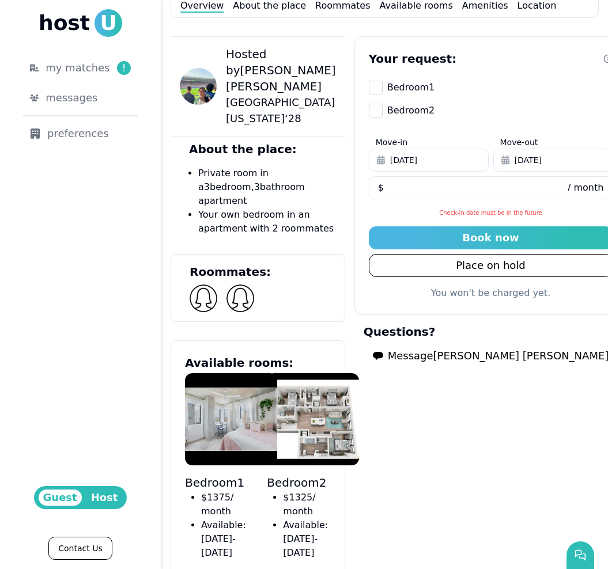
click at [258, 385] on img at bounding box center [231, 419] width 92 height 92
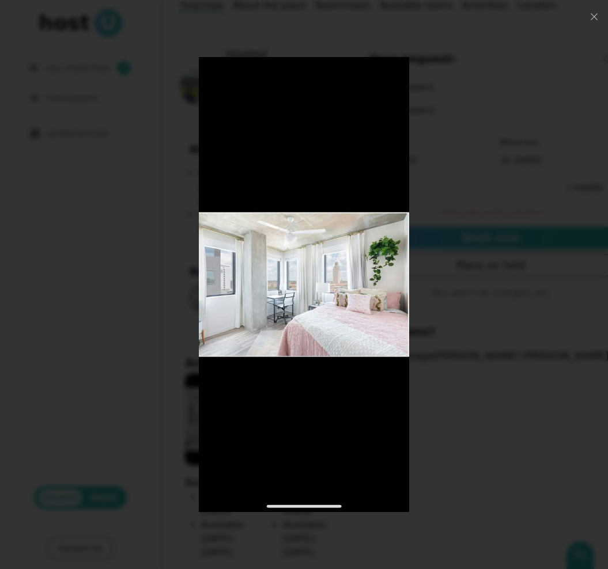
click at [160, 416] on div at bounding box center [304, 284] width 486 height 455
click at [594, 16] on icon "button" at bounding box center [594, 16] width 9 height 9
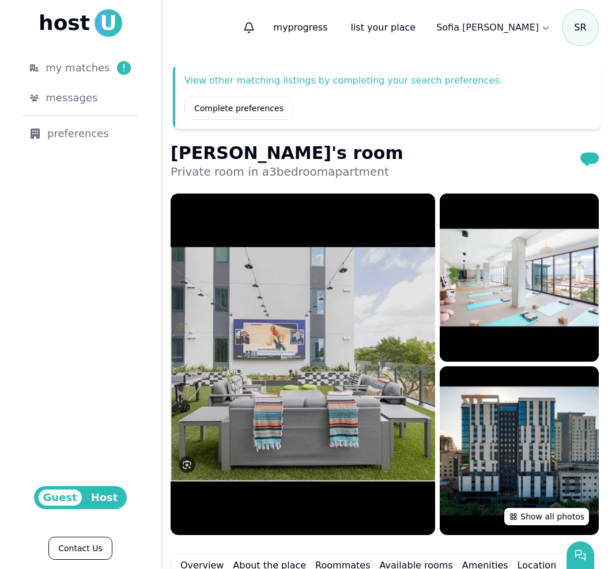
scroll to position [0, 0]
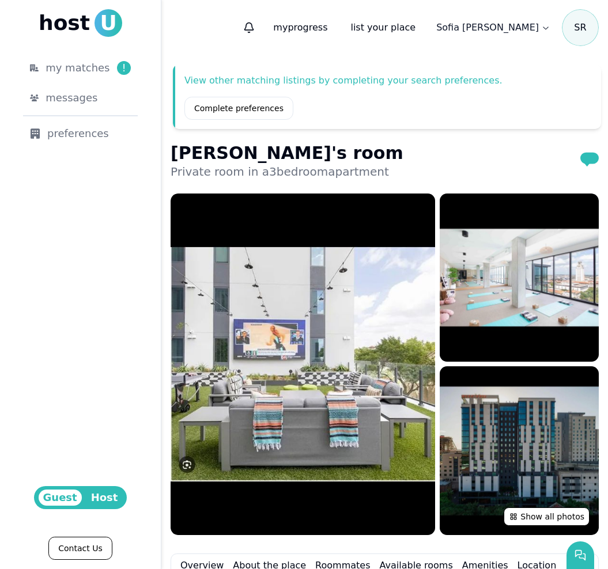
click at [538, 493] on img at bounding box center [519, 451] width 159 height 168
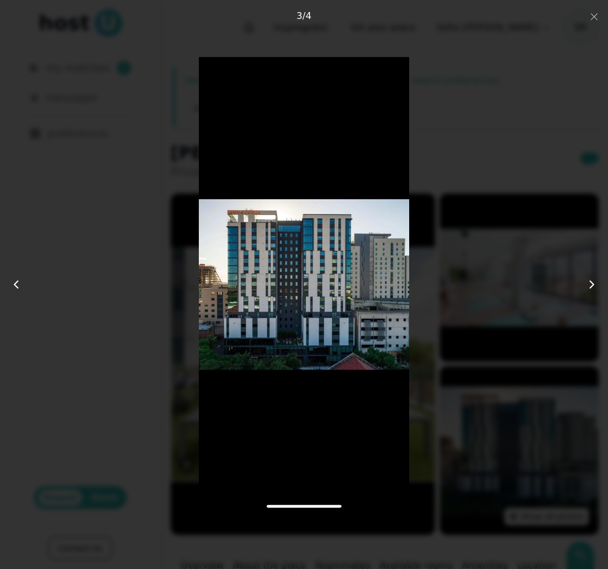
click at [587, 289] on icon at bounding box center [592, 285] width 14 height 14
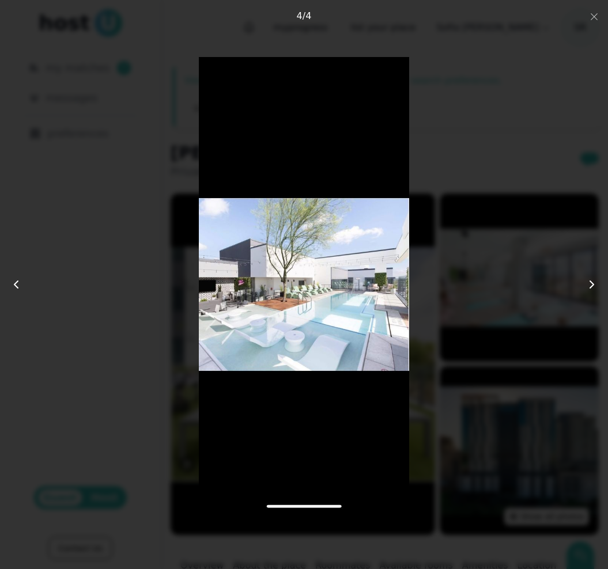
click at [539, 328] on div at bounding box center [304, 284] width 486 height 455
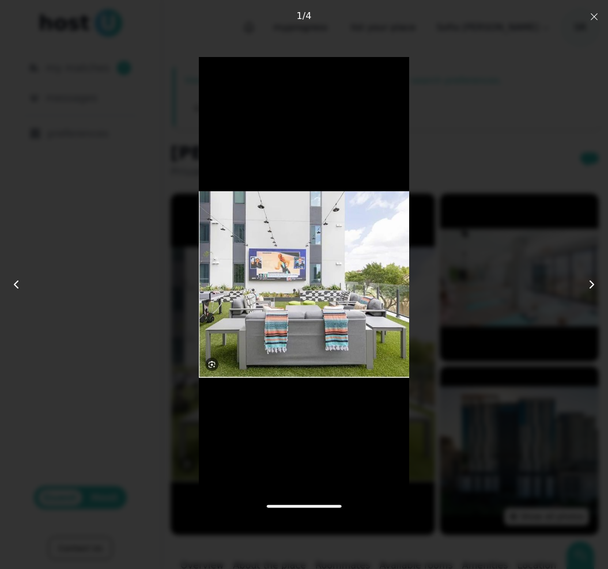
click at [591, 18] on icon "button" at bounding box center [594, 16] width 9 height 9
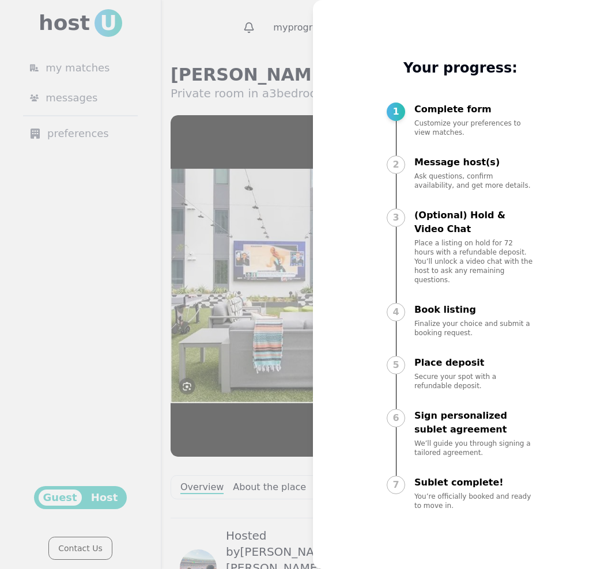
click at [283, 65] on div at bounding box center [304, 284] width 608 height 569
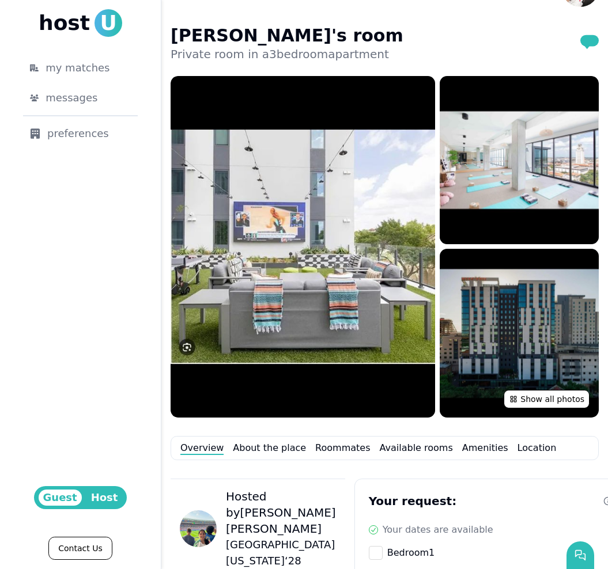
scroll to position [46, 0]
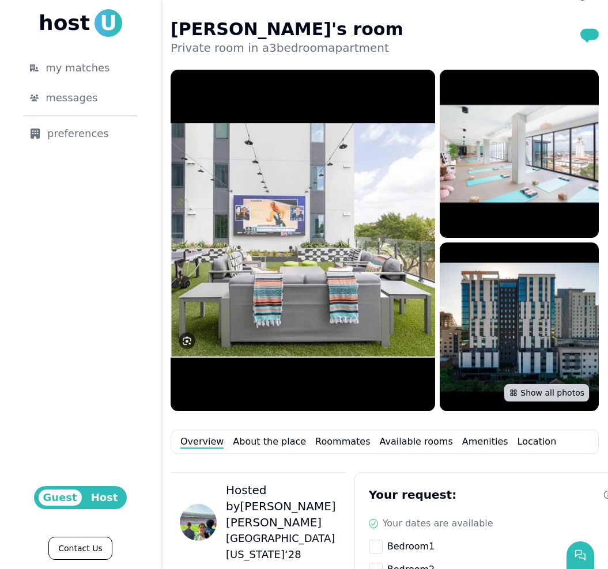
click at [523, 399] on button "Show all photos" at bounding box center [547, 393] width 86 height 18
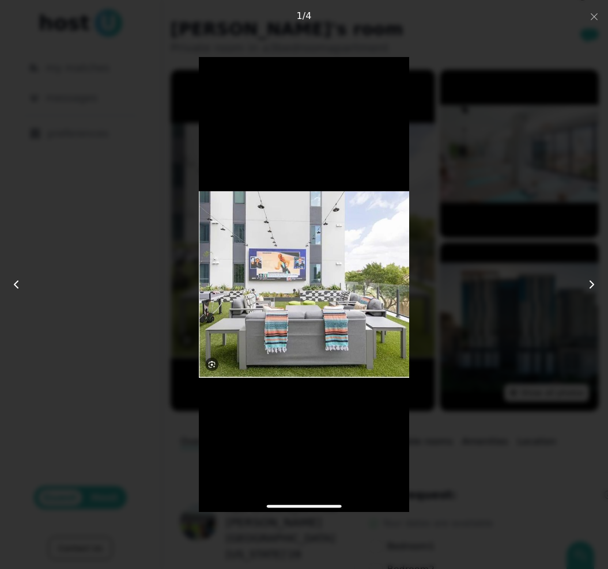
click at [587, 281] on icon at bounding box center [592, 285] width 14 height 14
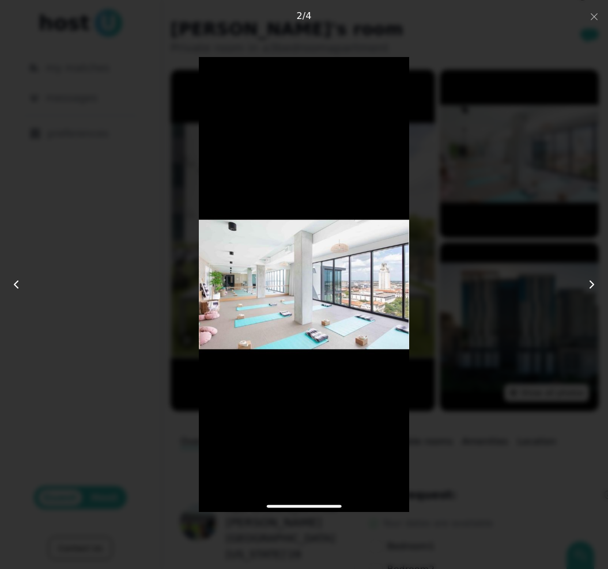
click at [587, 282] on icon at bounding box center [592, 285] width 14 height 14
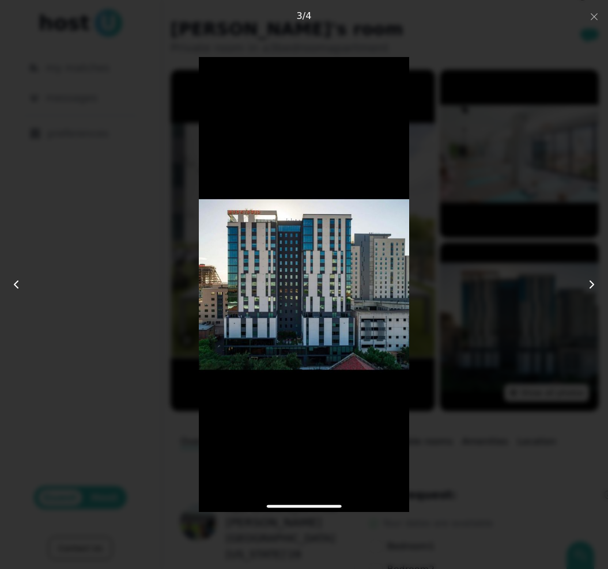
click at [587, 282] on icon at bounding box center [592, 285] width 14 height 14
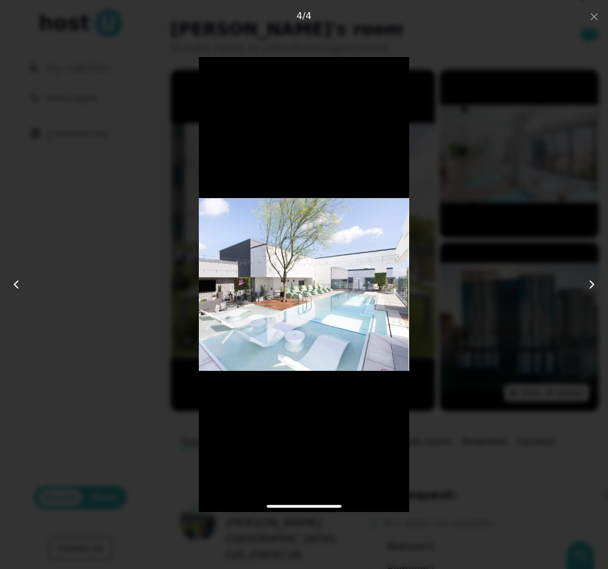
click at [494, 243] on div at bounding box center [304, 284] width 486 height 455
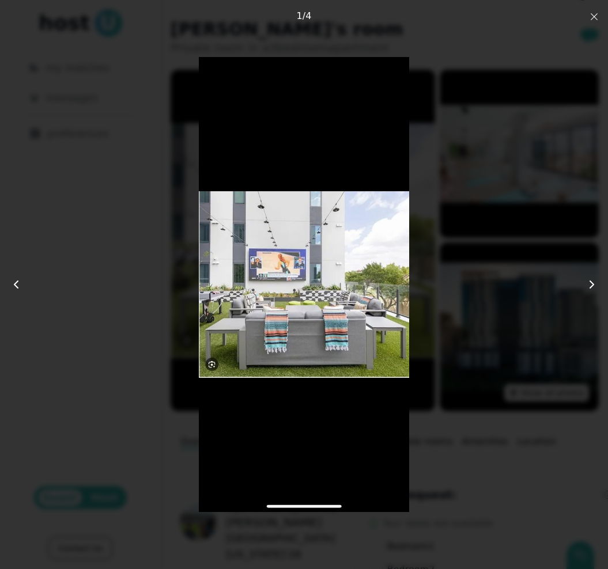
click at [593, 22] on button "Close" at bounding box center [594, 16] width 9 height 14
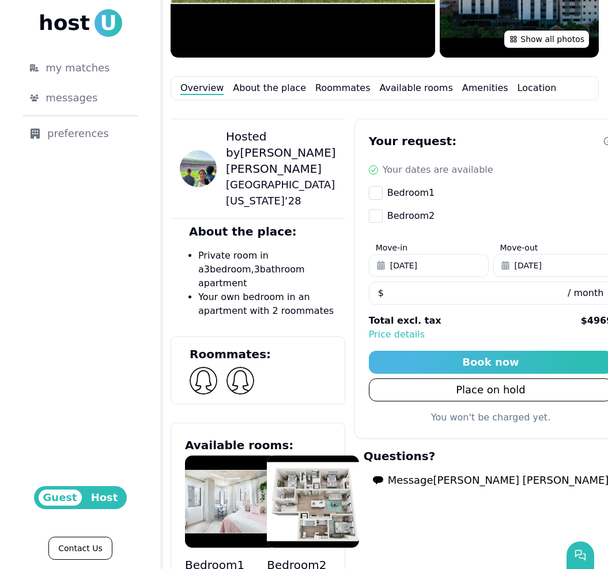
scroll to position [500, 0]
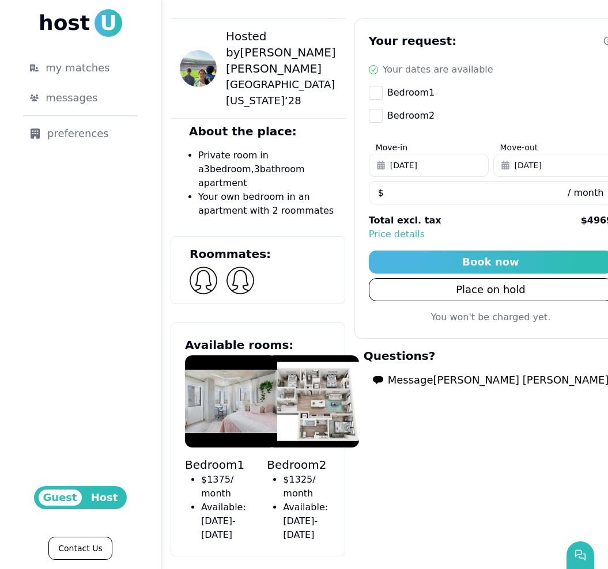
click at [243, 359] on img at bounding box center [231, 402] width 92 height 92
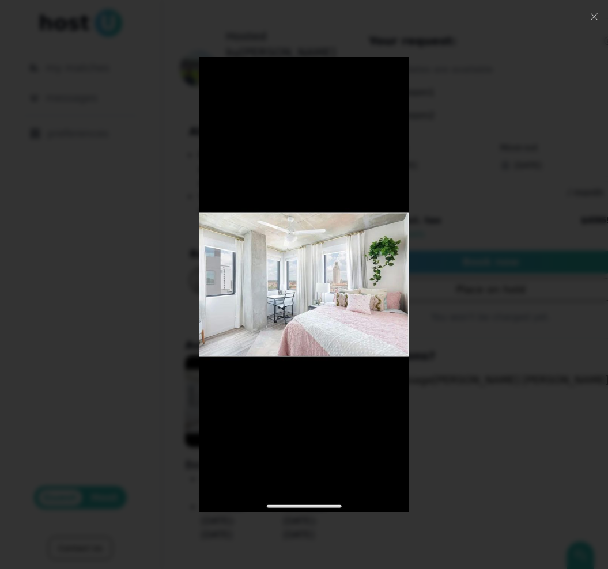
click at [444, 218] on div at bounding box center [304, 284] width 486 height 455
click at [588, 20] on div at bounding box center [304, 284] width 608 height 569
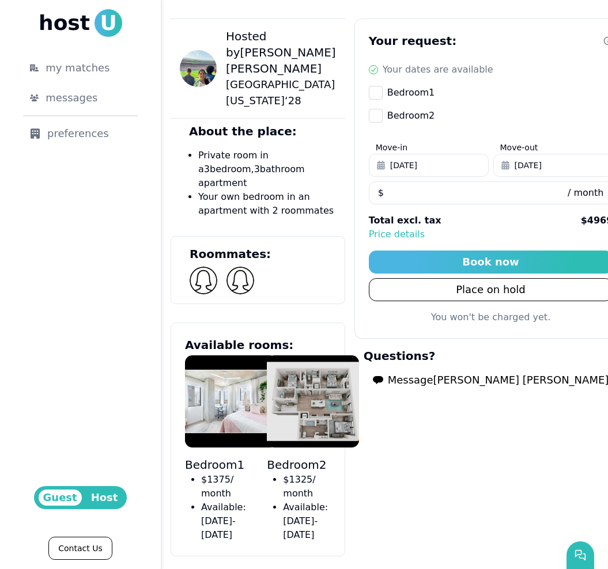
click at [322, 356] on img at bounding box center [313, 402] width 92 height 92
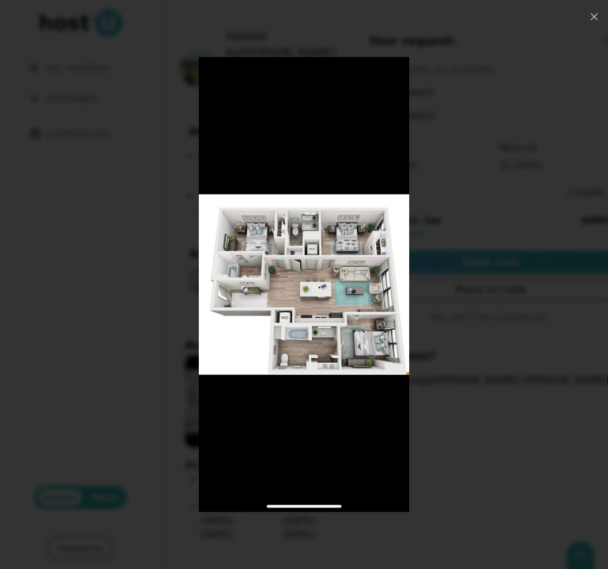
click at [595, 17] on icon "button" at bounding box center [594, 16] width 9 height 9
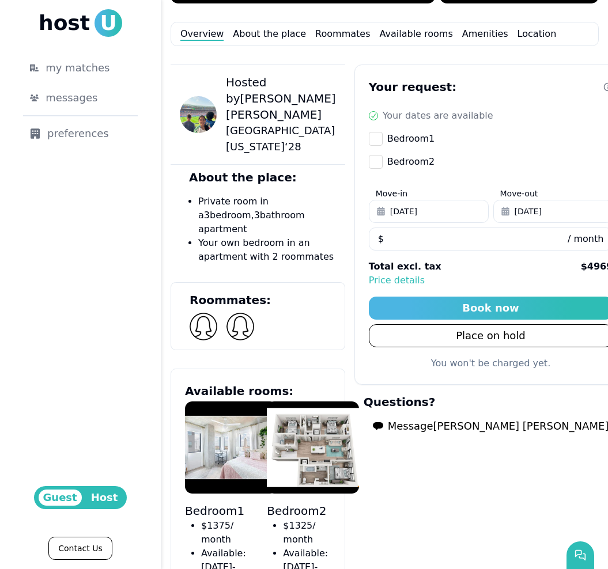
scroll to position [474, 0]
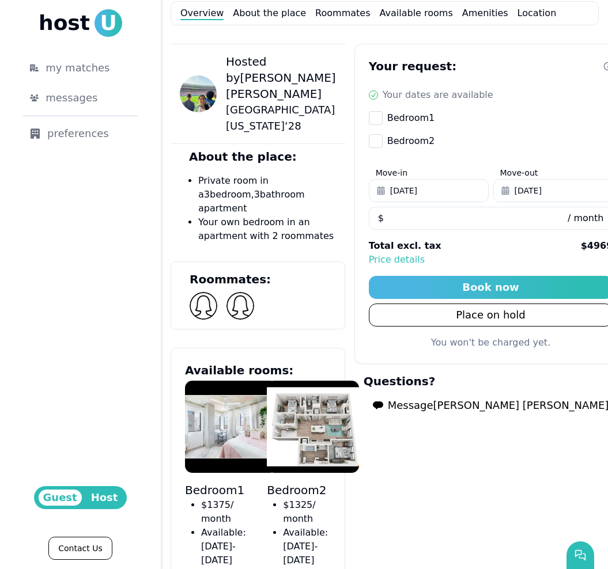
click at [383, 116] on button "Bedroom 1" at bounding box center [376, 118] width 14 height 14
click at [383, 144] on button "Bedroom 2" at bounding box center [376, 141] width 14 height 14
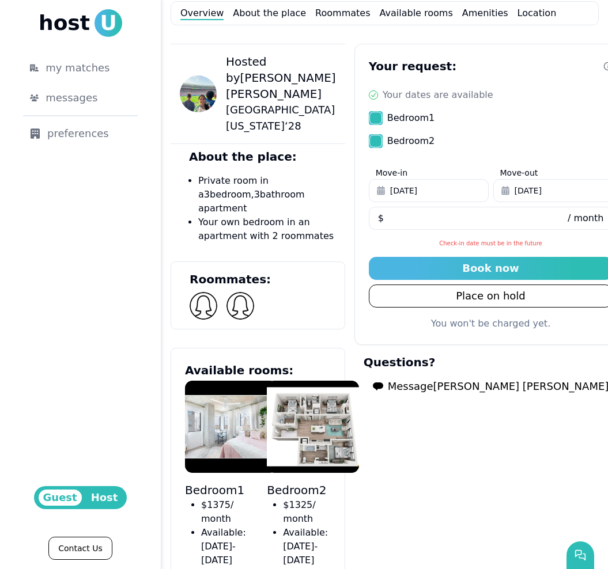
click at [383, 145] on button "Bedroom 2" at bounding box center [376, 141] width 14 height 14
click at [383, 118] on button "Bedroom 1" at bounding box center [376, 118] width 14 height 14
click at [383, 124] on button "Bedroom 1" at bounding box center [376, 118] width 14 height 14
click at [383, 141] on button "Bedroom 2" at bounding box center [376, 141] width 14 height 14
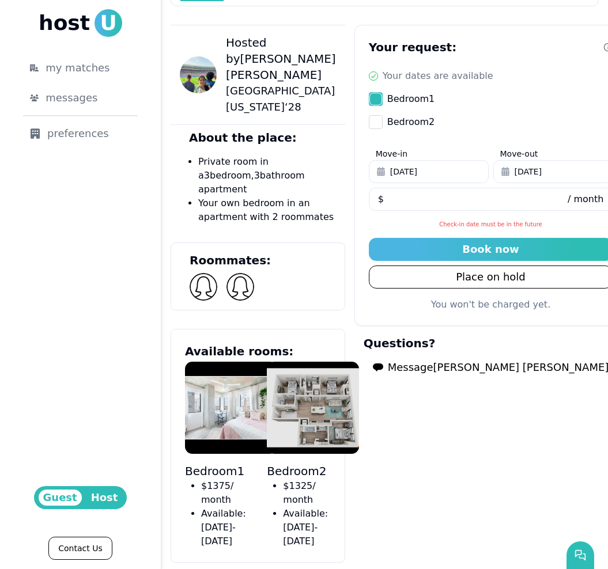
scroll to position [496, 0]
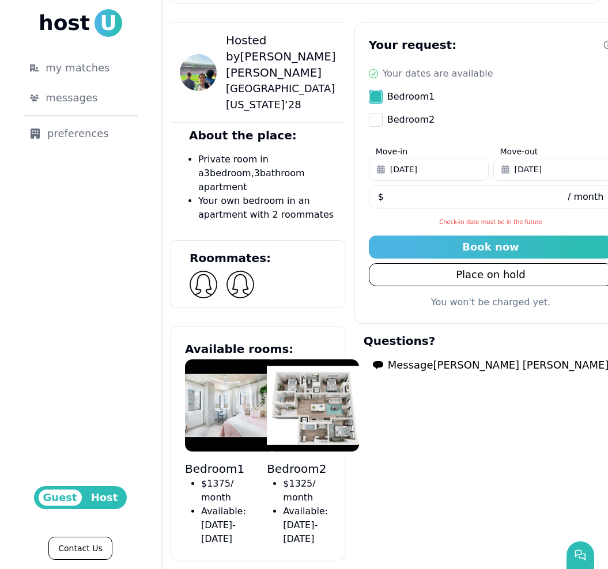
click at [417, 168] on span "[DATE]" at bounding box center [403, 170] width 27 height 12
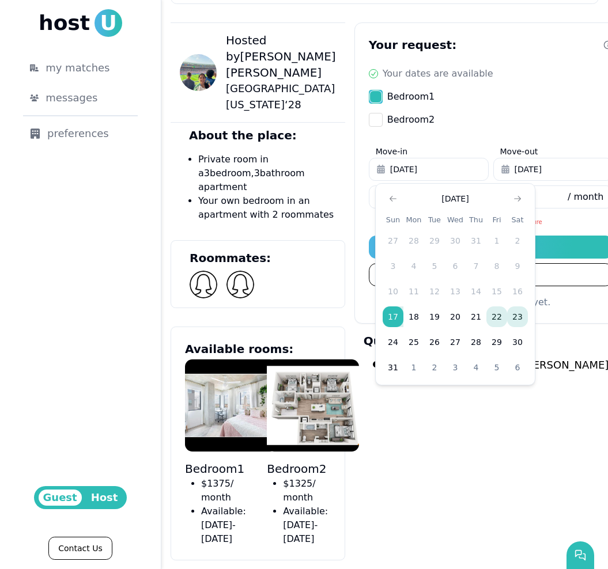
click at [518, 319] on button "23" at bounding box center [517, 317] width 21 height 21
click at [555, 134] on div "Your request: Your dates are available Bedroom 1 Bedroom 2 Move-in [DATE] Move-…" at bounding box center [490, 172] width 273 height 301
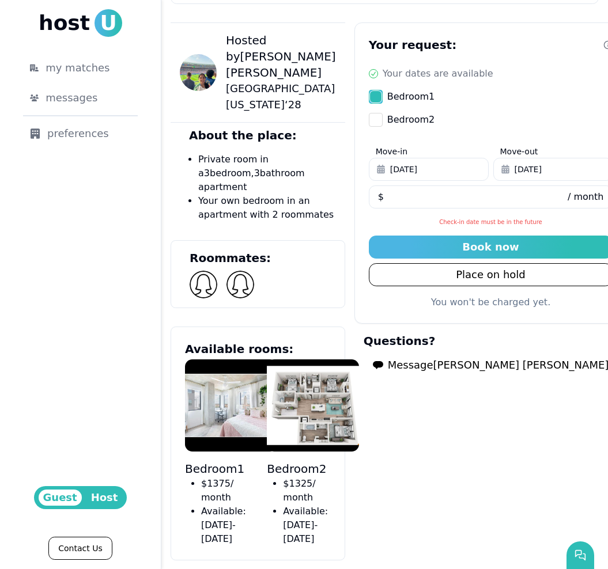
click at [532, 172] on span "[DATE]" at bounding box center [528, 170] width 27 height 12
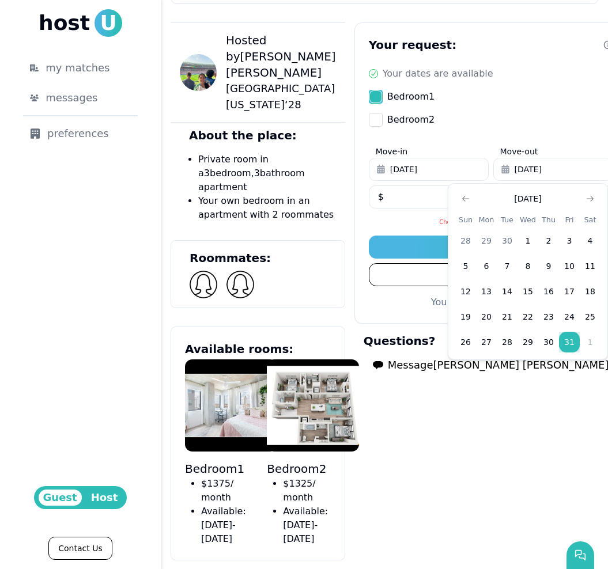
click at [573, 349] on button "31" at bounding box center [569, 342] width 21 height 21
click at [467, 201] on icon "Go to previous month" at bounding box center [465, 198] width 9 height 9
click at [468, 201] on icon "Go to previous month" at bounding box center [465, 198] width 9 height 9
click at [469, 293] on button "10" at bounding box center [465, 291] width 21 height 21
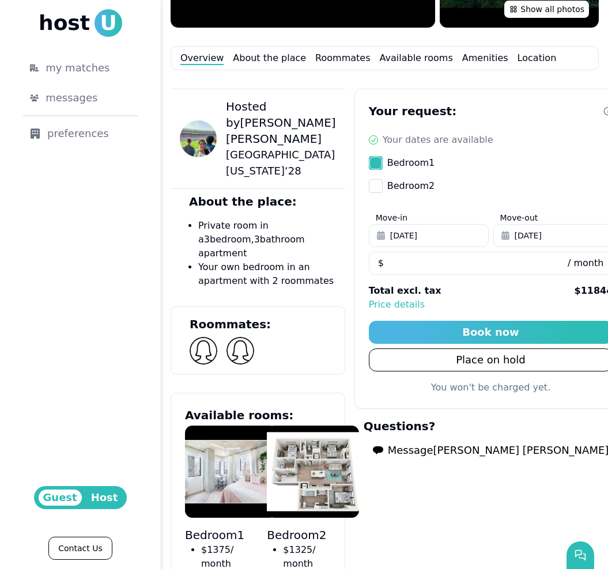
scroll to position [402, 0]
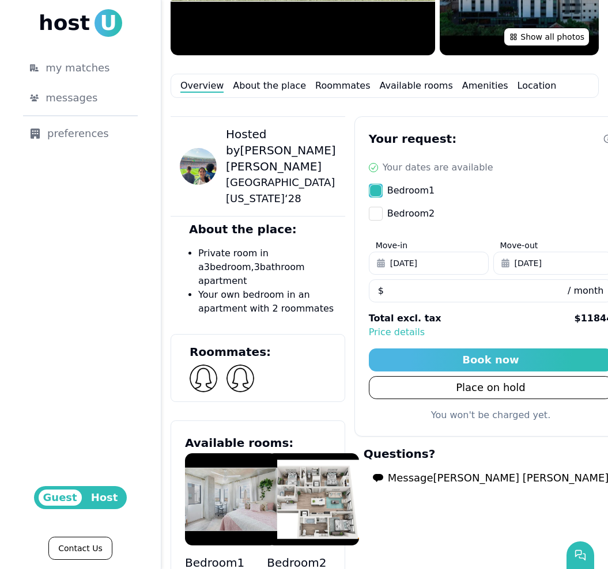
click at [227, 454] on img at bounding box center [231, 500] width 92 height 92
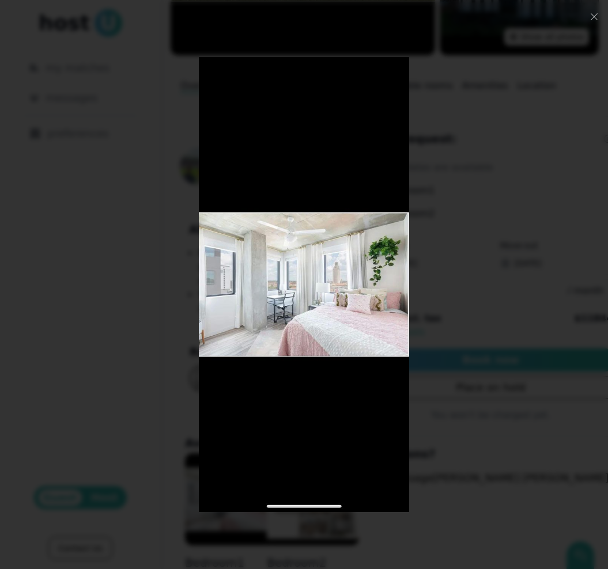
click at [466, 165] on div at bounding box center [304, 284] width 486 height 455
click at [597, 18] on icon "button" at bounding box center [594, 16] width 9 height 9
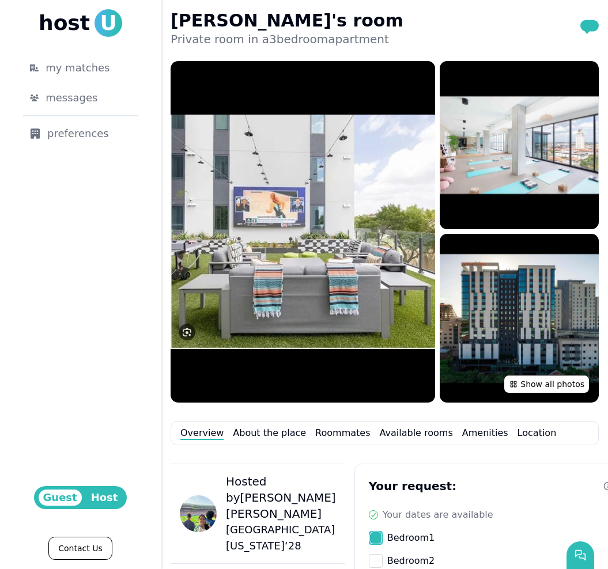
scroll to position [233, 0]
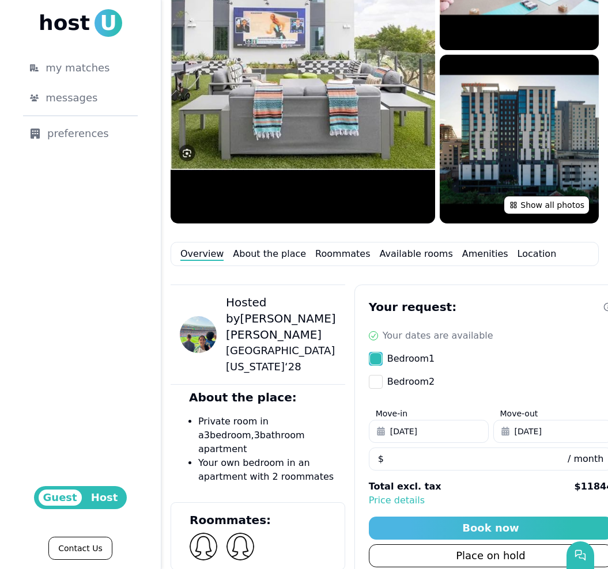
click at [206, 318] on img at bounding box center [198, 334] width 37 height 37
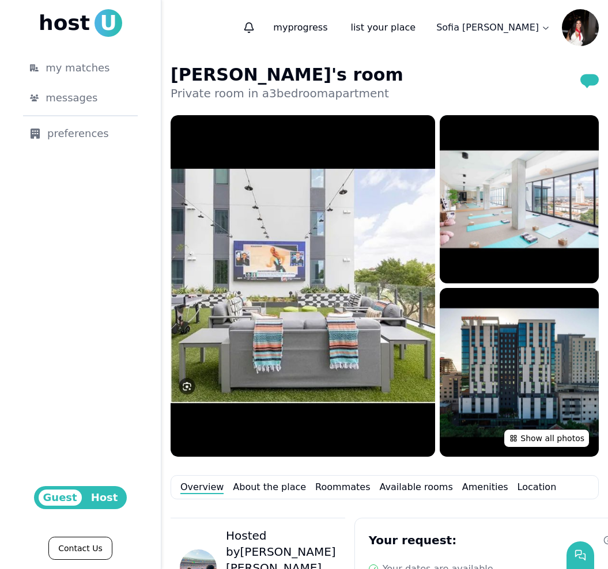
scroll to position [0, 0]
click at [570, 35] on img at bounding box center [580, 27] width 37 height 37
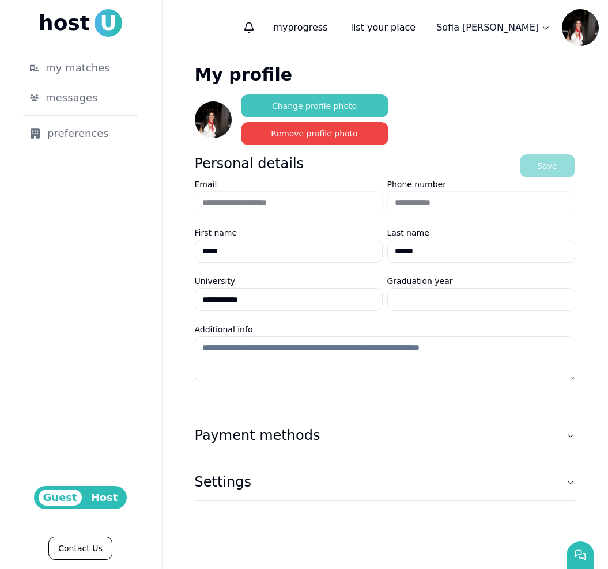
click at [311, 104] on button "Change profile photo" at bounding box center [315, 106] width 148 height 23
click at [370, 103] on button "Change profile photo" at bounding box center [315, 106] width 148 height 23
click at [572, 31] on img at bounding box center [580, 27] width 37 height 37
click at [539, 27] on html "**********" at bounding box center [304, 284] width 608 height 569
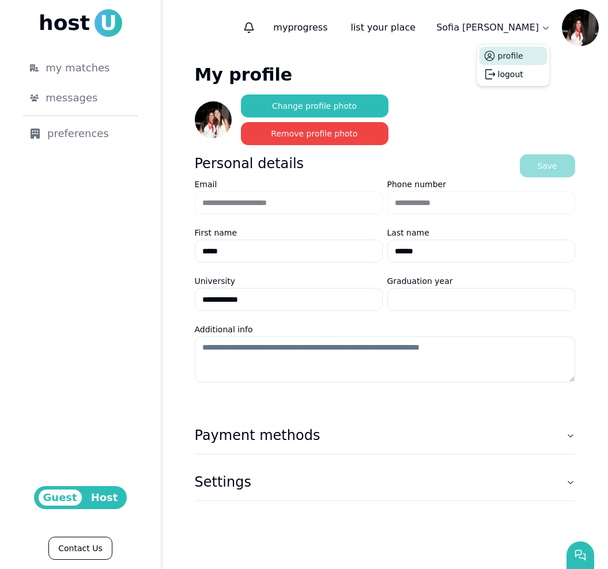
click at [487, 61] on icon at bounding box center [490, 56] width 12 height 12
click at [533, 32] on html "**********" at bounding box center [304, 284] width 608 height 569
click at [459, 34] on html "**********" at bounding box center [304, 284] width 608 height 569
click at [337, 21] on p "my progress" at bounding box center [300, 27] width 73 height 23
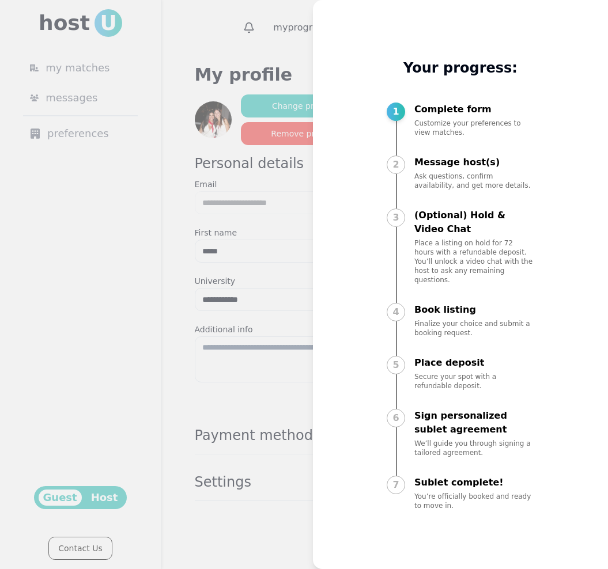
click at [223, 192] on div at bounding box center [304, 284] width 608 height 569
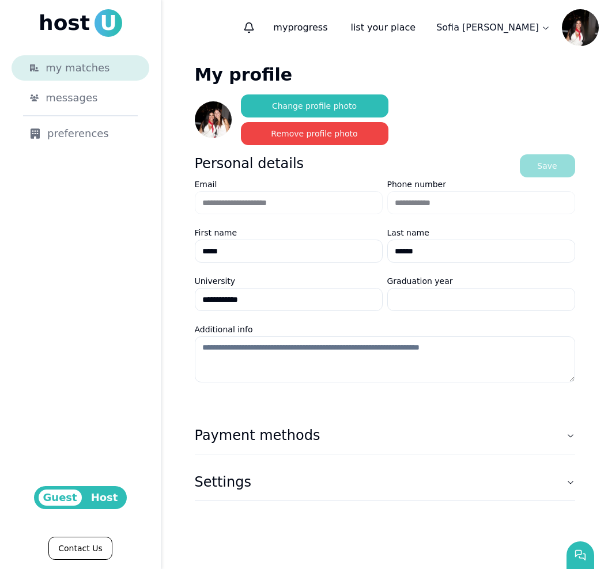
click at [99, 66] on span "my matches" at bounding box center [78, 68] width 64 height 16
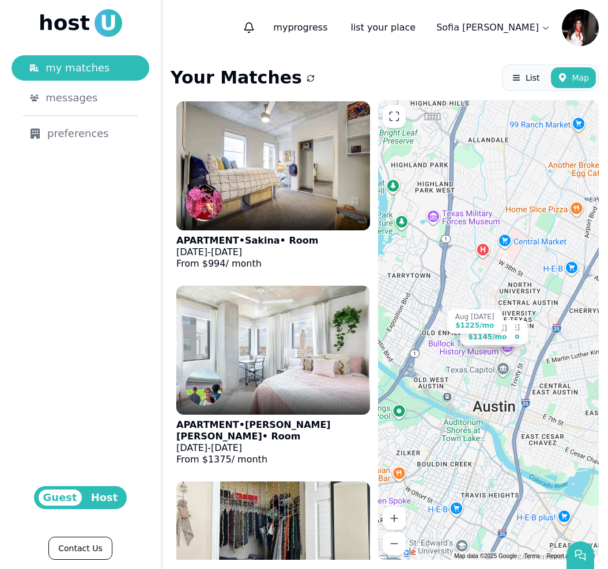
click at [511, 27] on html "host U my matches messages preferences Guest Host Contact Us my progress list y…" at bounding box center [304, 284] width 608 height 569
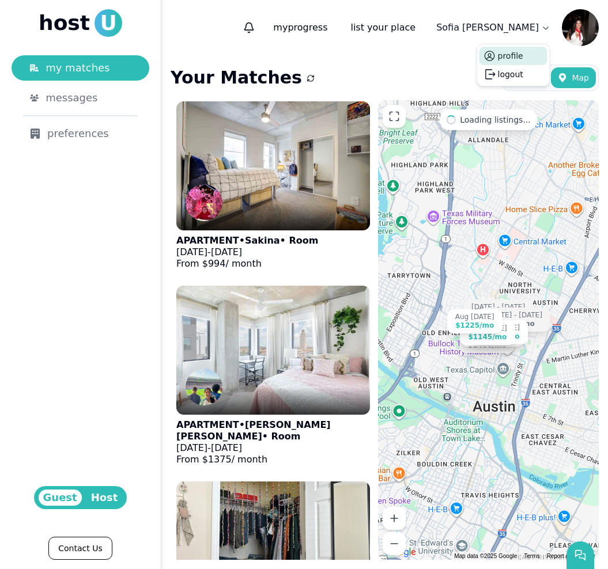
click at [508, 53] on button "profile" at bounding box center [510, 56] width 25 height 12
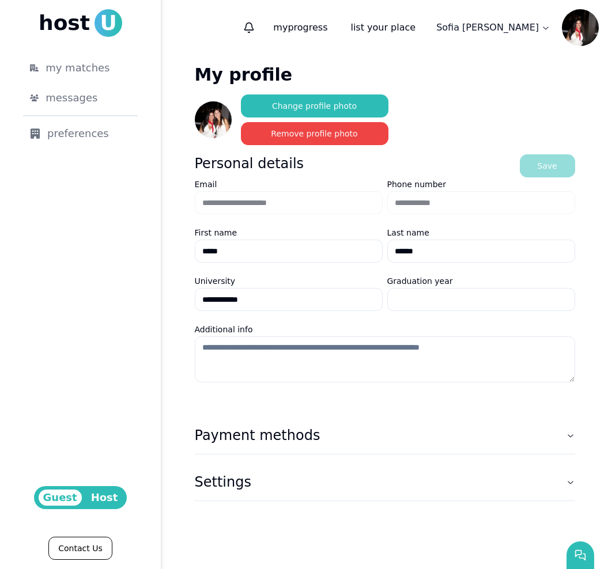
click at [579, 33] on img at bounding box center [580, 27] width 37 height 37
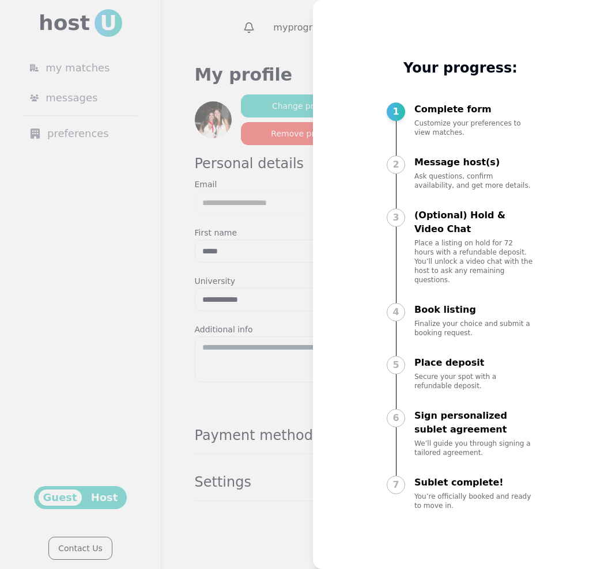
drag, startPoint x: 0, startPoint y: 0, endPoint x: 305, endPoint y: 55, distance: 310.3
click at [305, 55] on div at bounding box center [304, 284] width 608 height 569
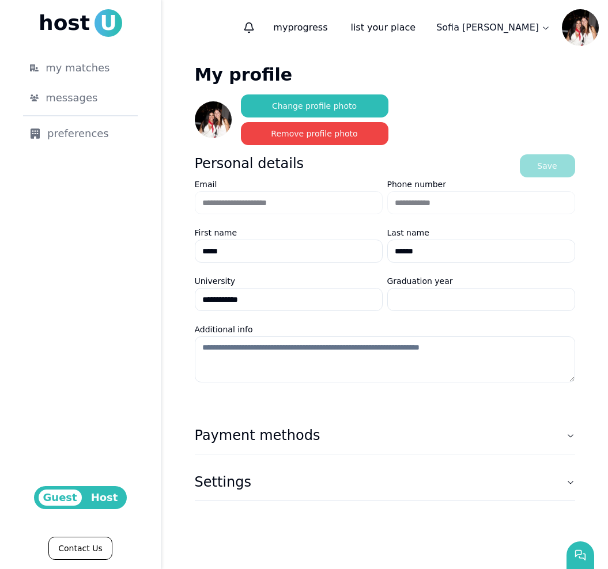
click at [217, 117] on img at bounding box center [213, 119] width 37 height 37
click at [62, 135] on div "preferences" at bounding box center [80, 134] width 101 height 16
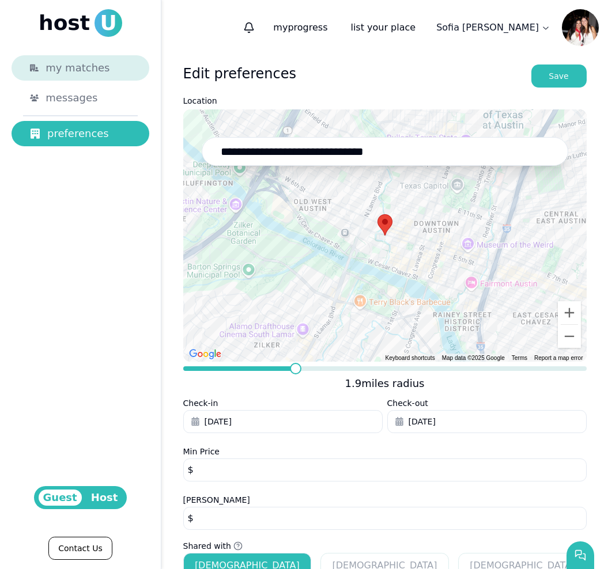
click at [85, 69] on span "my matches" at bounding box center [78, 68] width 64 height 16
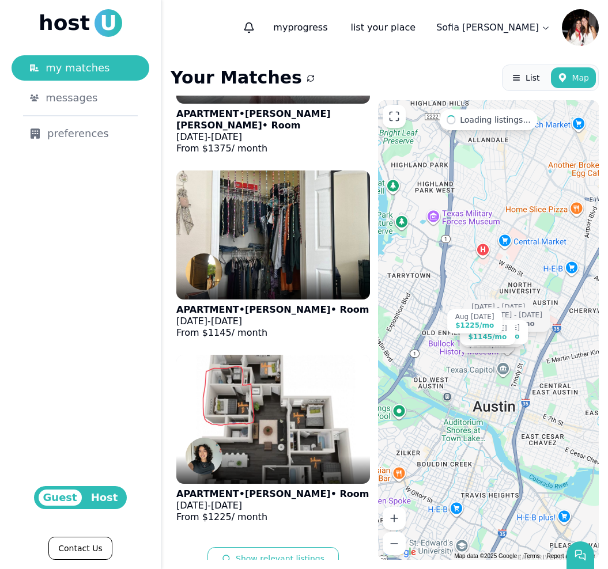
scroll to position [310, 0]
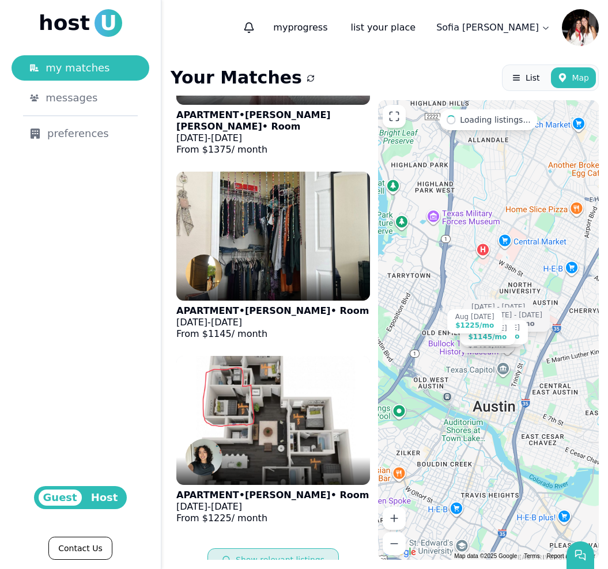
click at [242, 549] on button "Show relevant listings" at bounding box center [272, 560] width 131 height 23
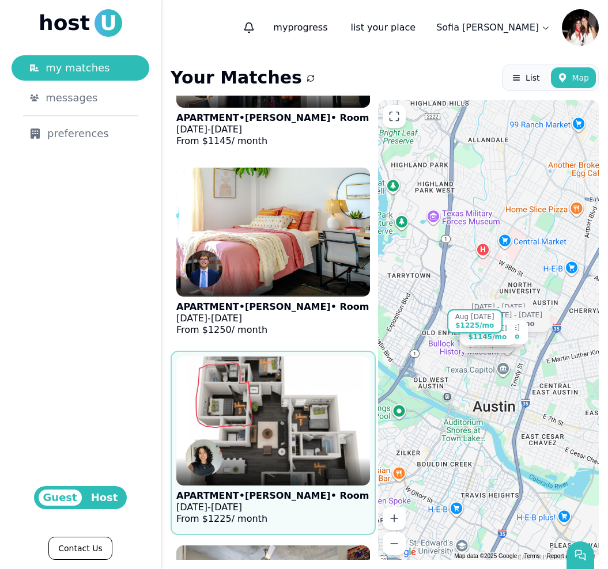
scroll to position [918, 0]
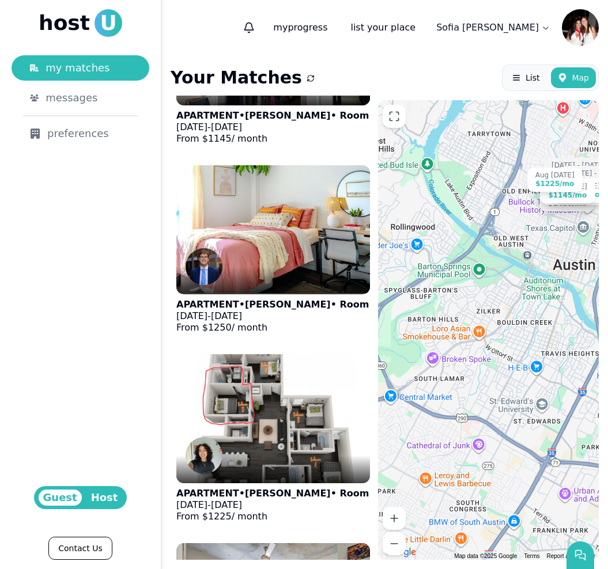
drag, startPoint x: 457, startPoint y: 404, endPoint x: 535, endPoint y: 258, distance: 165.6
click at [536, 259] on div "Jul 25-24 $994 /mo Aug 17 - Jul 31 $1375 /mo Aug 1 - Jul 31 $1145 /mo Aug 20 - …" at bounding box center [488, 330] width 221 height 460
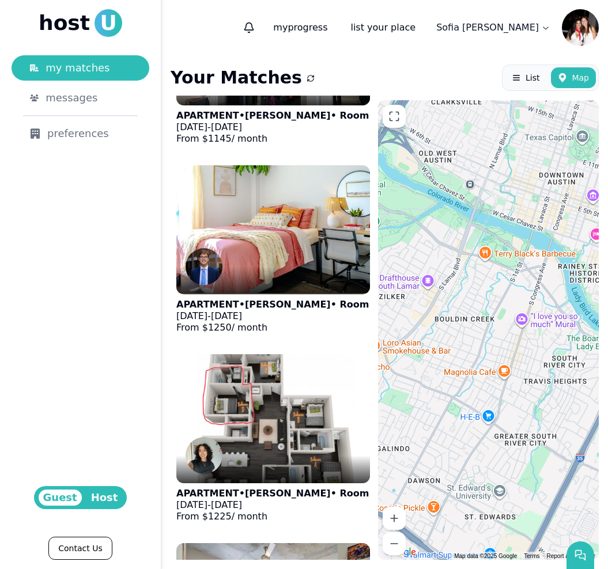
drag, startPoint x: 502, startPoint y: 312, endPoint x: 392, endPoint y: 312, distance: 110.1
click at [392, 312] on div "Jul 25-24 $994 /mo Aug 17 - Jul 31 $1375 /mo Aug 1 - Jul 31 $1145 /mo Aug 20 - …" at bounding box center [488, 330] width 221 height 460
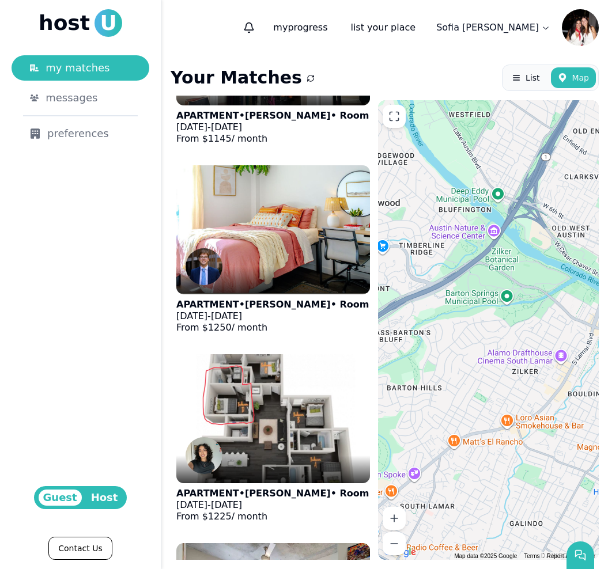
drag, startPoint x: 406, startPoint y: 252, endPoint x: 557, endPoint y: 346, distance: 177.4
click at [557, 346] on div "Jul 25-24 $994 /mo Aug 17 - Jul 31 $1375 /mo Aug 1 - Jul 31 $1145 /mo Aug 20 - …" at bounding box center [488, 330] width 221 height 460
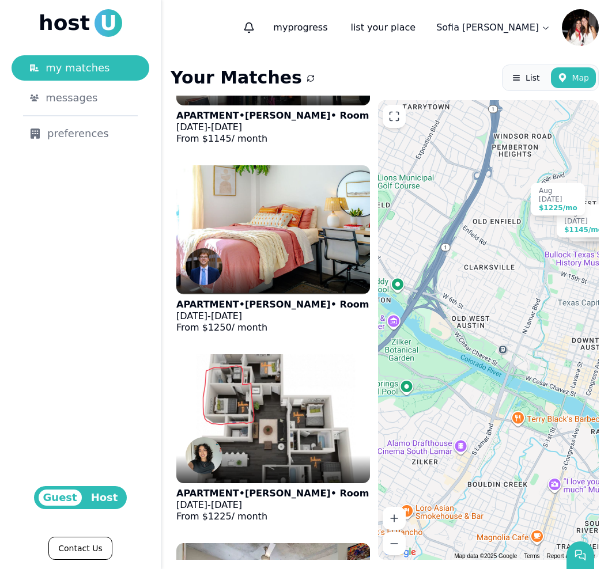
drag, startPoint x: 546, startPoint y: 270, endPoint x: 423, endPoint y: 339, distance: 140.9
click at [423, 339] on div "Jul 25-24 $994 /mo Aug 17 - Jul 31 $1375 /mo Aug 1 - Jul 31 $1145 /mo Aug 20 - …" at bounding box center [488, 330] width 221 height 460
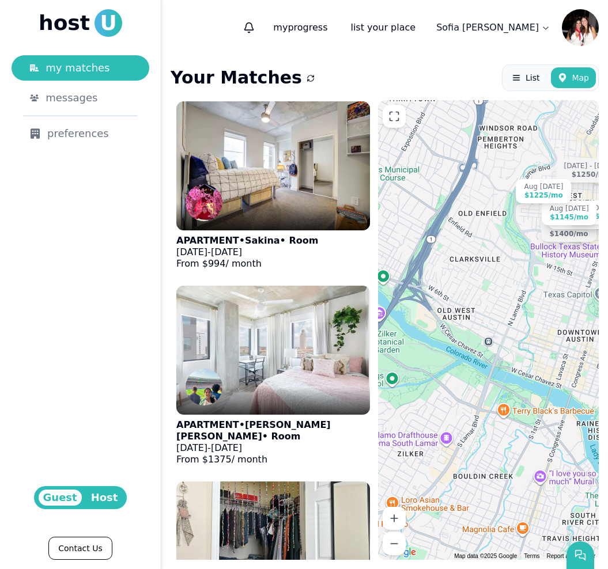
scroll to position [0, 0]
click at [584, 21] on img at bounding box center [580, 27] width 37 height 37
